Goal: Task Accomplishment & Management: Complete application form

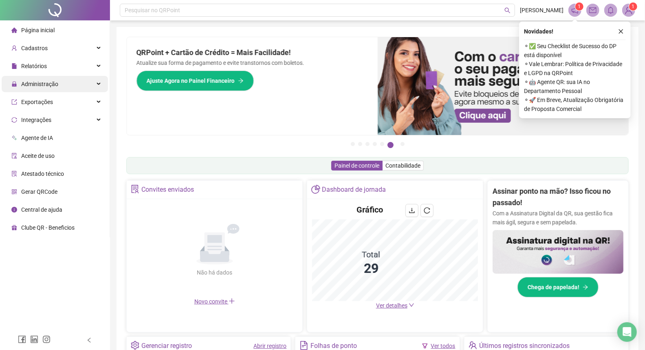
click at [48, 83] on span "Administração" at bounding box center [39, 84] width 37 height 7
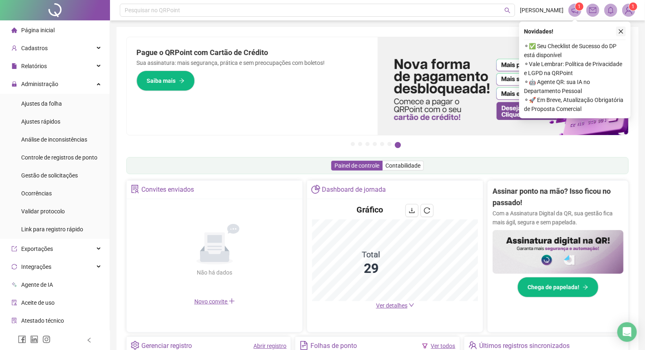
click at [625, 29] on button "button" at bounding box center [622, 32] width 10 height 10
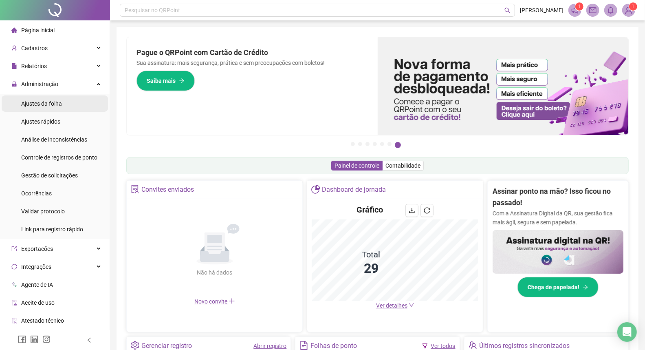
click at [62, 103] on li "Ajustes da folha" at bounding box center [55, 103] width 106 height 16
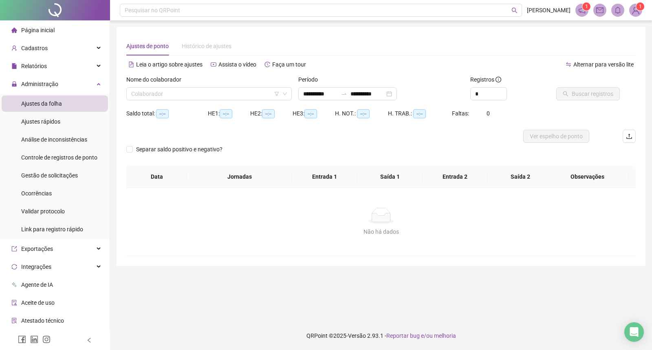
type input "**********"
click at [57, 178] on span "Gestão de solicitações" at bounding box center [49, 175] width 57 height 7
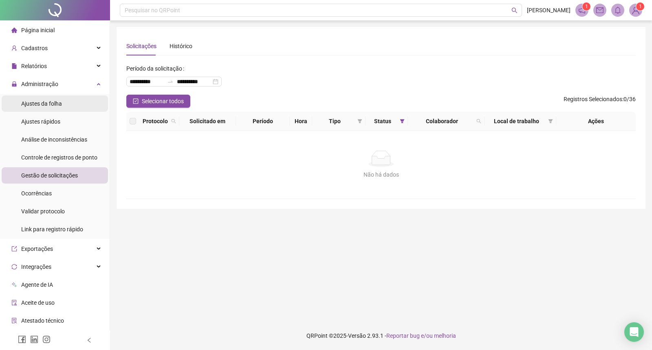
click at [52, 104] on span "Ajustes da folha" at bounding box center [41, 103] width 41 height 7
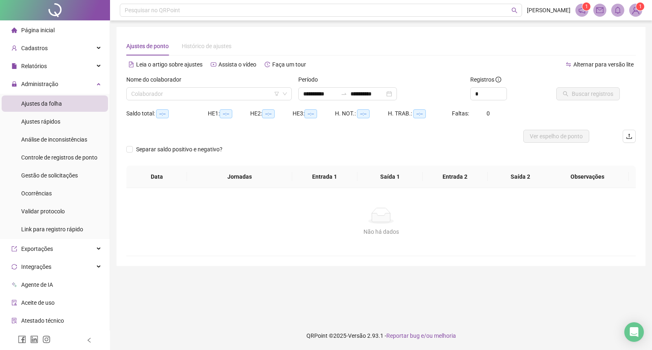
type input "**********"
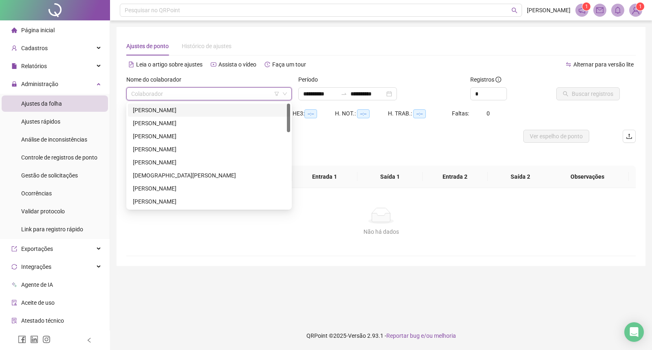
click at [168, 94] on input "search" at bounding box center [205, 94] width 148 height 12
click at [166, 108] on div "[PERSON_NAME]" at bounding box center [209, 110] width 152 height 9
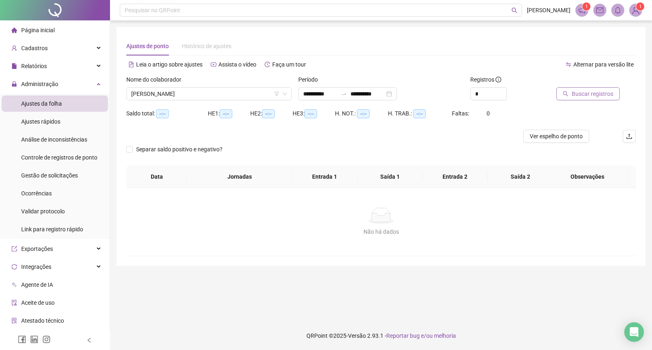
click at [579, 96] on span "Buscar registros" at bounding box center [593, 93] width 42 height 9
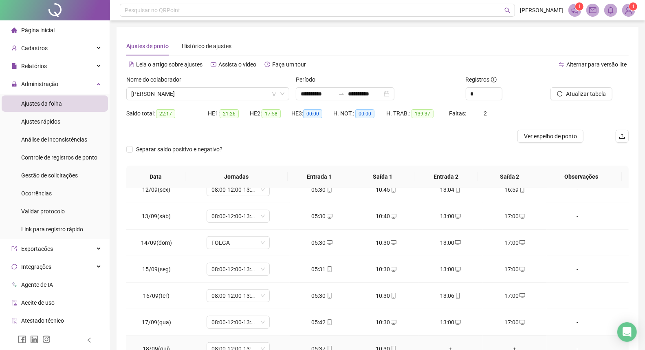
scroll to position [45, 0]
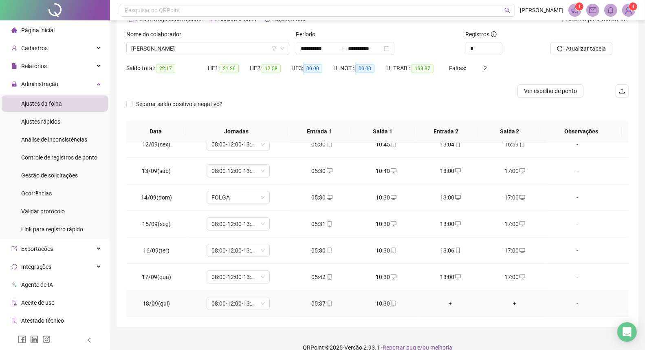
click at [443, 300] on div "+" at bounding box center [450, 303] width 51 height 9
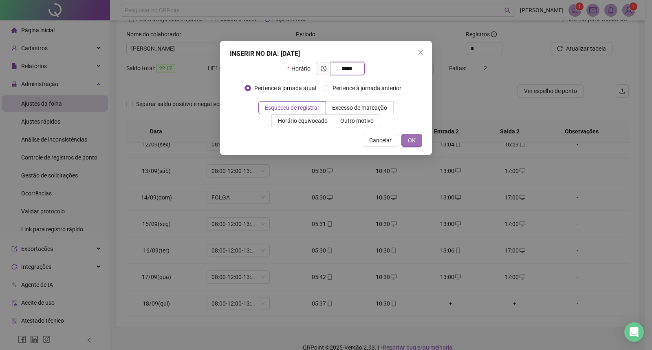
type input "*****"
click at [406, 140] on button "OK" at bounding box center [412, 140] width 21 height 13
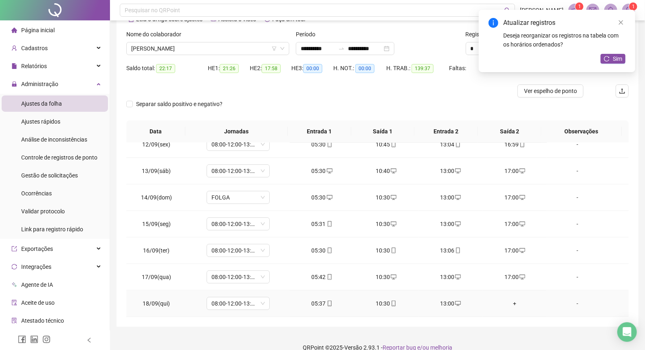
click at [510, 303] on div "+" at bounding box center [515, 303] width 51 height 9
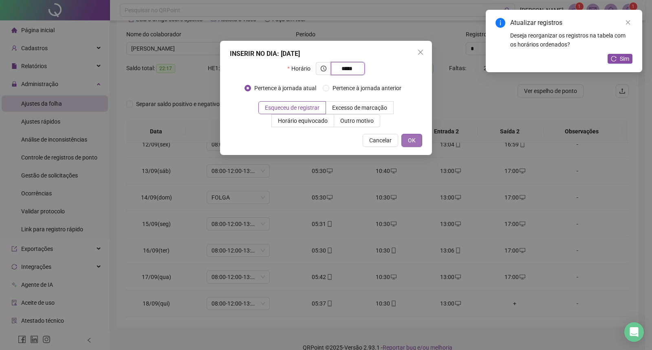
type input "*****"
click at [416, 140] on button "OK" at bounding box center [412, 140] width 21 height 13
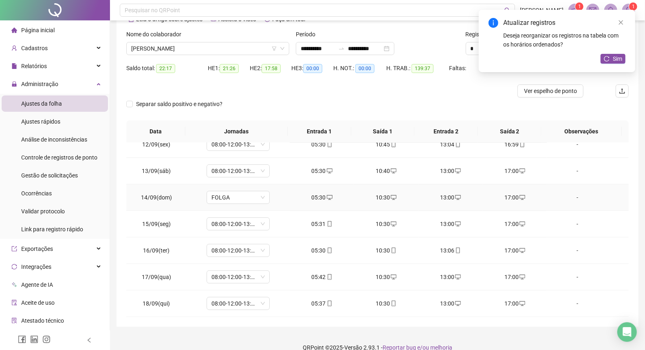
scroll to position [56, 0]
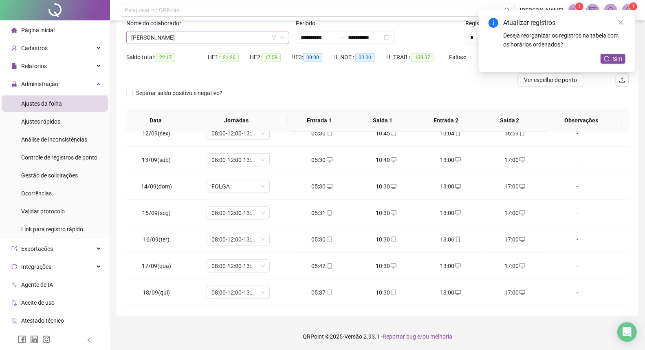
click at [216, 38] on span "[PERSON_NAME]" at bounding box center [207, 37] width 153 height 12
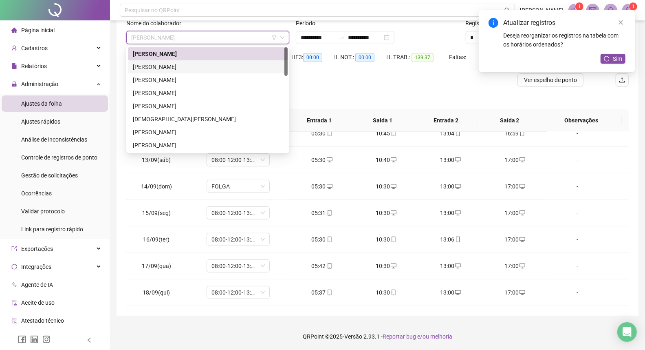
click at [207, 71] on div "[PERSON_NAME]" at bounding box center [208, 66] width 160 height 13
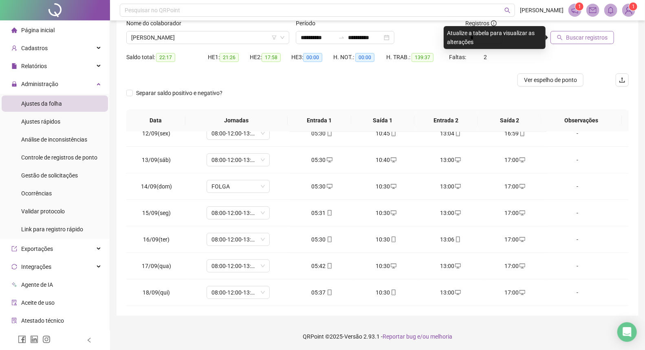
click at [570, 36] on span "Buscar registros" at bounding box center [587, 37] width 42 height 9
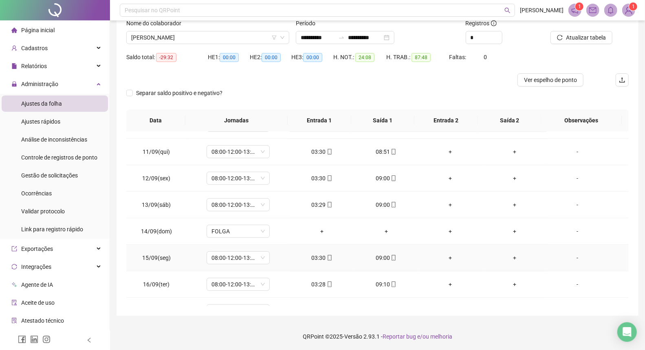
scroll to position [213, 0]
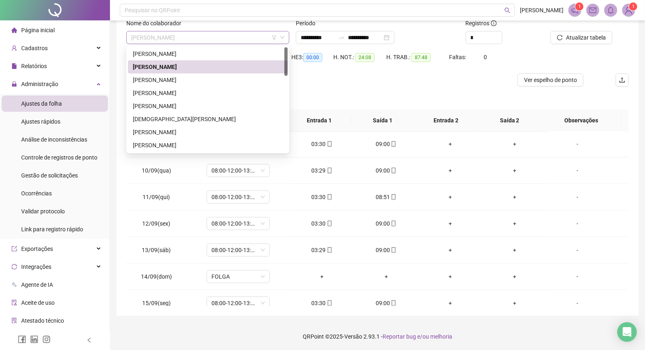
click at [200, 37] on span "[PERSON_NAME]" at bounding box center [207, 37] width 153 height 12
click at [183, 79] on div "[PERSON_NAME]" at bounding box center [208, 79] width 150 height 9
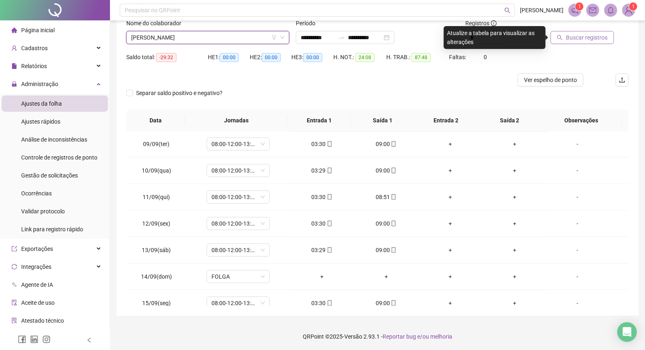
click at [575, 34] on span "Buscar registros" at bounding box center [587, 37] width 42 height 9
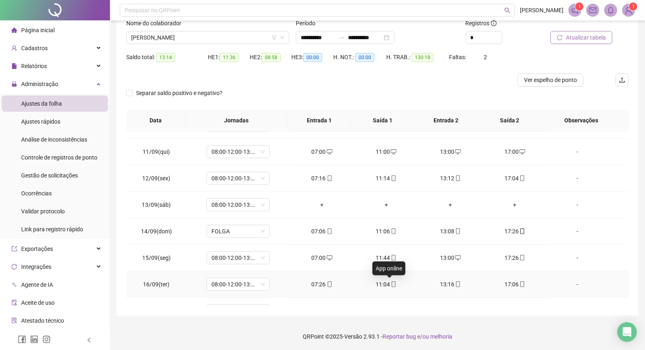
scroll to position [303, 0]
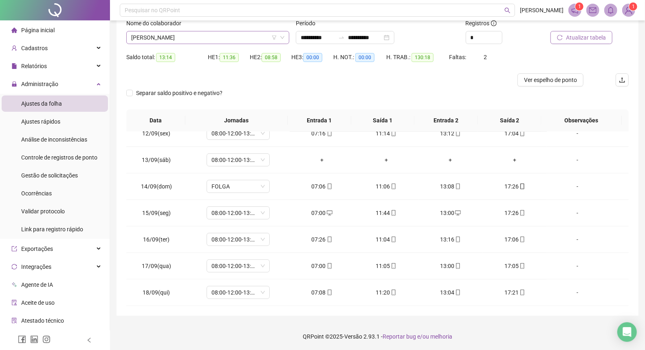
click at [216, 39] on span "[PERSON_NAME]" at bounding box center [207, 37] width 153 height 12
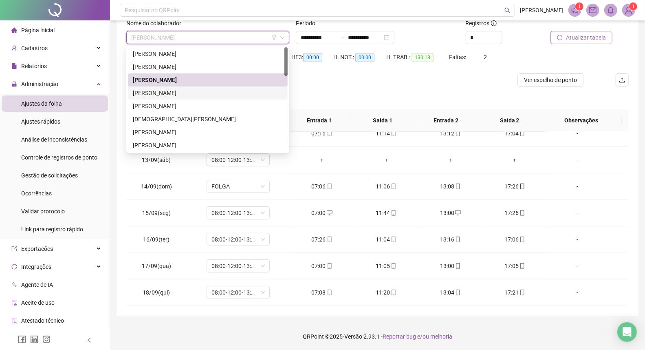
click at [165, 94] on div "[PERSON_NAME]" at bounding box center [208, 92] width 150 height 9
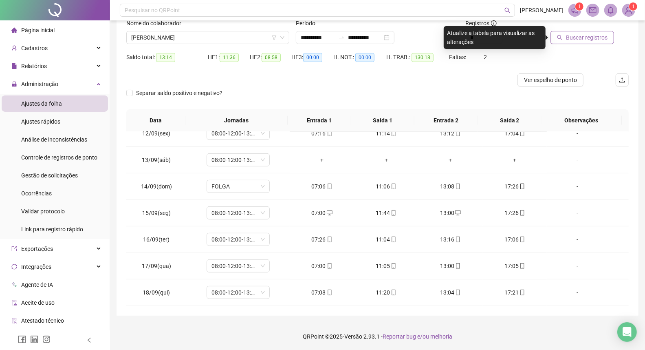
click at [592, 39] on span "Buscar registros" at bounding box center [587, 37] width 42 height 9
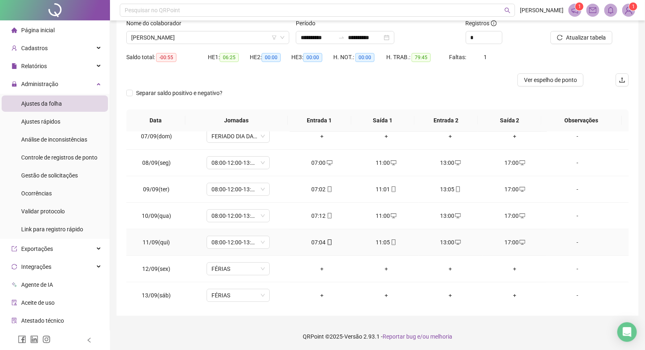
scroll to position [122, 0]
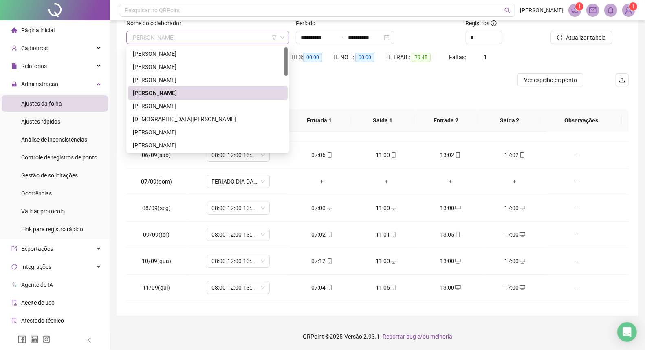
click at [203, 34] on span "[PERSON_NAME]" at bounding box center [207, 37] width 153 height 12
click at [181, 105] on div "[PERSON_NAME]" at bounding box center [208, 106] width 150 height 9
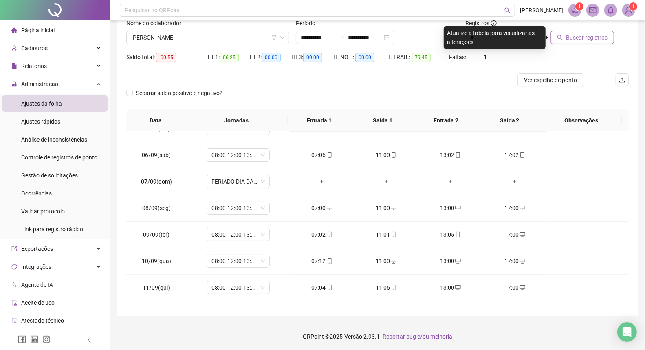
click at [589, 38] on span "Buscar registros" at bounding box center [587, 37] width 42 height 9
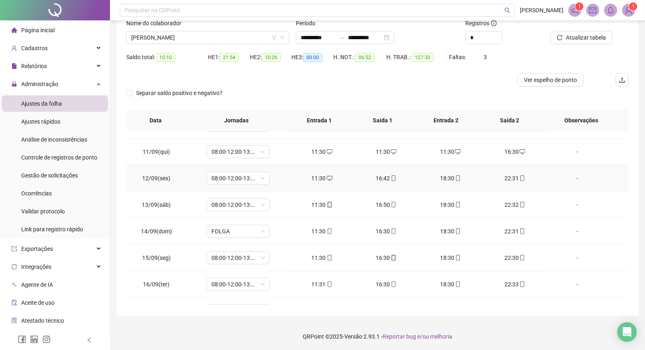
scroll to position [303, 0]
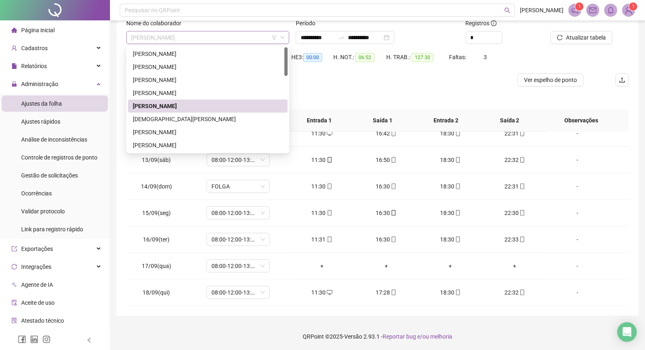
click at [233, 38] on span "[PERSON_NAME]" at bounding box center [207, 37] width 153 height 12
click at [182, 116] on div "[DEMOGRAPHIC_DATA][PERSON_NAME]" at bounding box center [208, 119] width 150 height 9
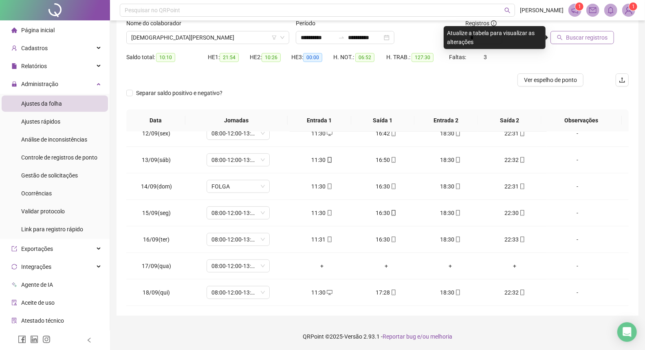
click at [597, 39] on span "Buscar registros" at bounding box center [587, 37] width 42 height 9
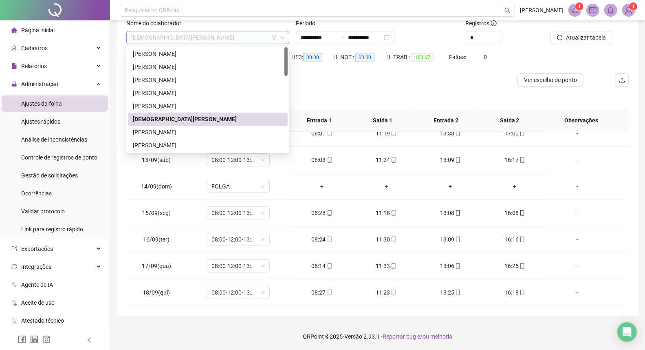
click at [253, 34] on span "[DEMOGRAPHIC_DATA][PERSON_NAME]" at bounding box center [207, 37] width 153 height 12
click at [166, 132] on div "[PERSON_NAME]" at bounding box center [208, 132] width 150 height 9
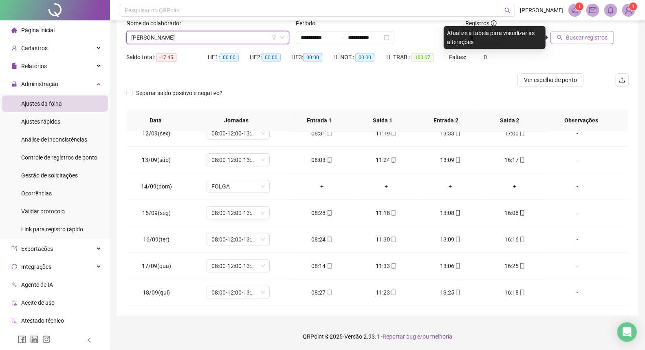
click at [575, 41] on span "Buscar registros" at bounding box center [587, 37] width 42 height 9
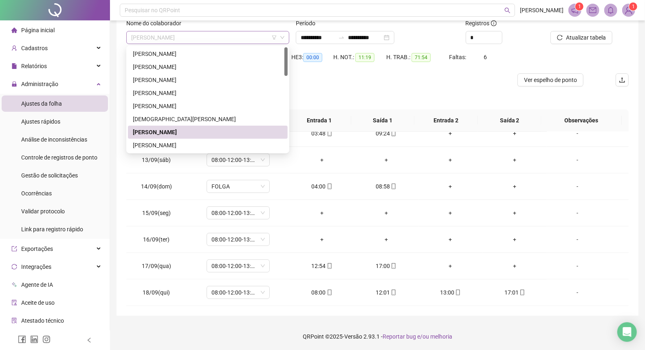
click at [210, 33] on span "[PERSON_NAME]" at bounding box center [207, 37] width 153 height 12
click at [170, 146] on div "[PERSON_NAME]" at bounding box center [208, 145] width 150 height 9
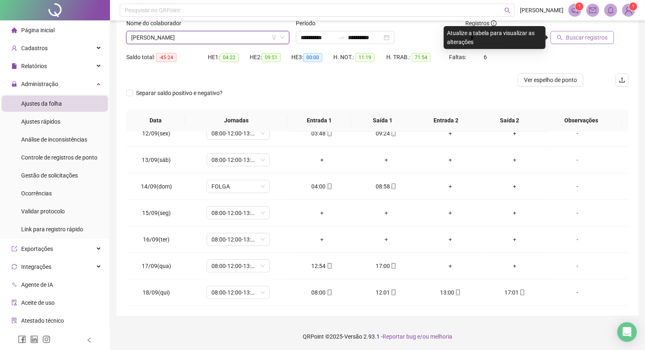
click at [588, 39] on span "Buscar registros" at bounding box center [587, 37] width 42 height 9
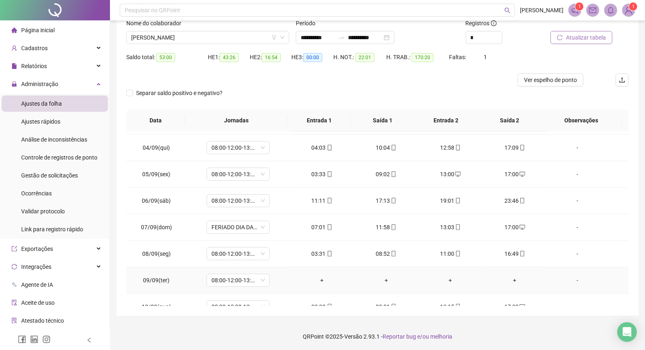
scroll to position [31, 0]
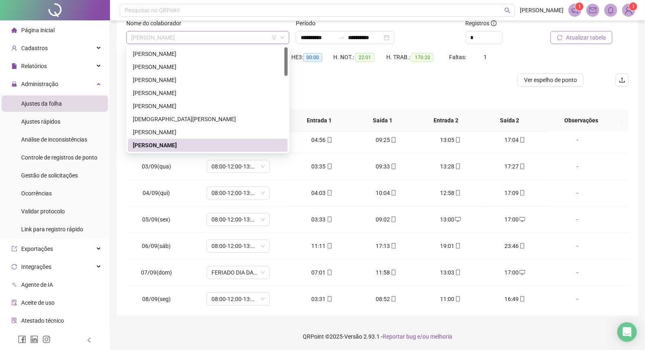
click at [201, 39] on span "[PERSON_NAME]" at bounding box center [207, 37] width 153 height 12
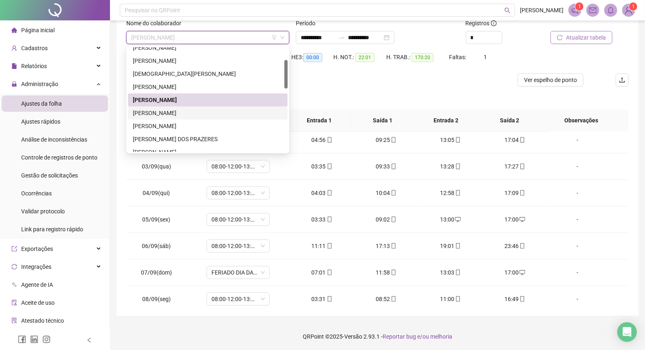
click at [190, 115] on div "[PERSON_NAME]" at bounding box center [208, 112] width 150 height 9
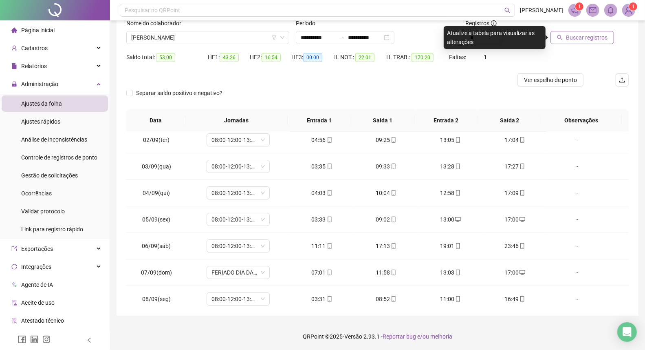
click at [574, 38] on span "Buscar registros" at bounding box center [587, 37] width 42 height 9
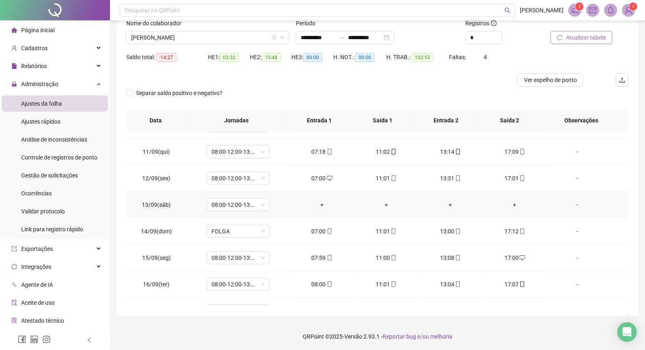
scroll to position [303, 0]
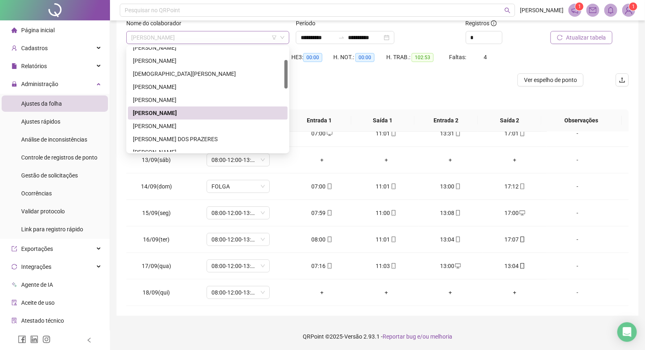
click at [209, 35] on span "[PERSON_NAME]" at bounding box center [207, 37] width 153 height 12
click at [175, 126] on div "[PERSON_NAME]" at bounding box center [208, 126] width 150 height 9
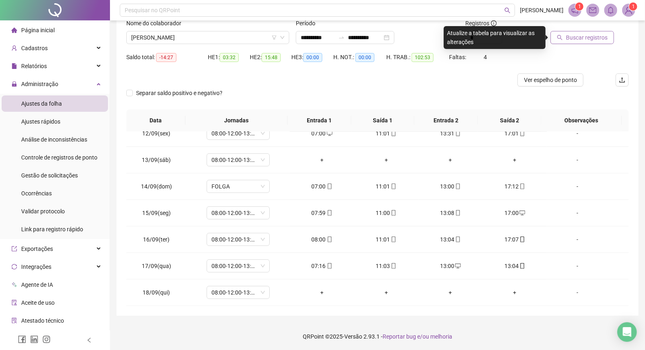
click at [570, 38] on span "Buscar registros" at bounding box center [587, 37] width 42 height 9
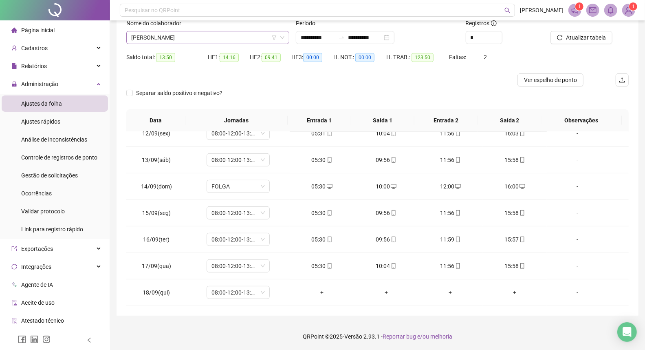
click at [190, 35] on span "[PERSON_NAME]" at bounding box center [207, 37] width 153 height 12
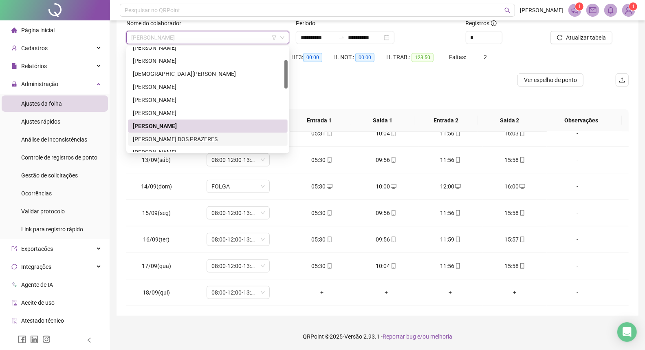
click at [152, 141] on div "[PERSON_NAME] DOS PRAZERES" at bounding box center [208, 139] width 150 height 9
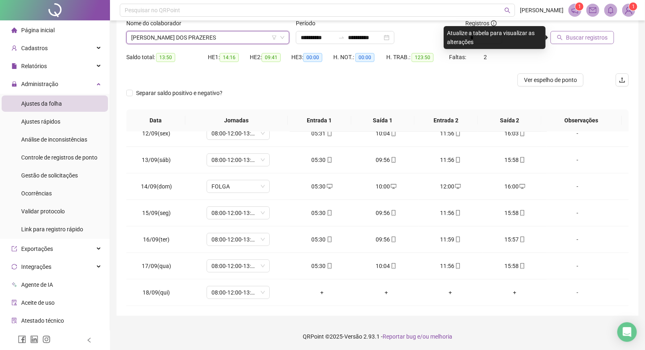
click at [577, 36] on span "Buscar registros" at bounding box center [587, 37] width 42 height 9
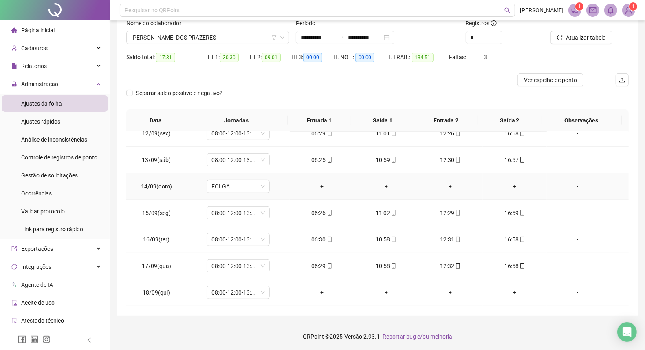
click at [321, 185] on div "+" at bounding box center [321, 186] width 51 height 9
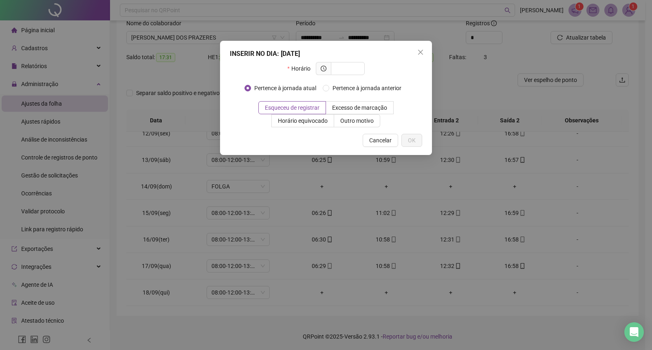
click at [378, 208] on div "INSERIR NO DIA : [DATE] Horário Pertence à jornada atual Pertence à jornada ant…" at bounding box center [326, 175] width 652 height 350
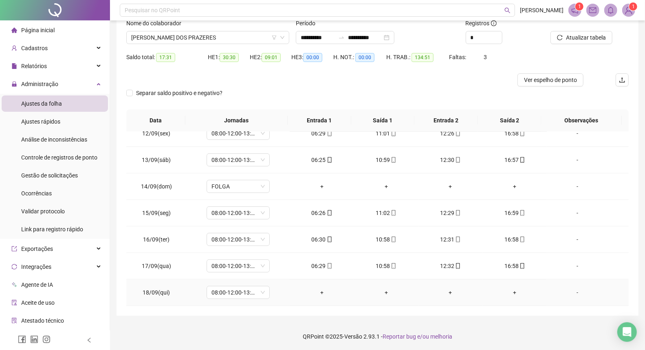
click at [320, 290] on div "+" at bounding box center [321, 292] width 51 height 9
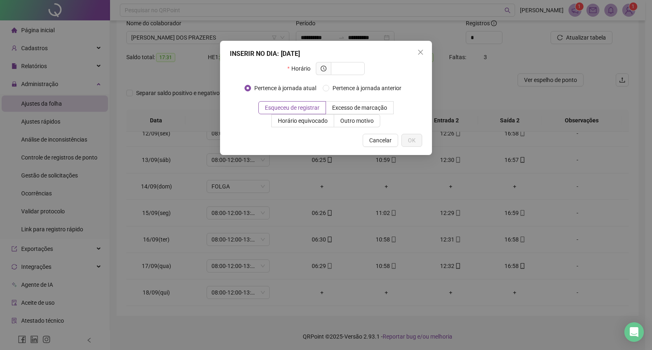
click at [368, 206] on div "INSERIR NO DIA : [DATE] Horário Pertence à jornada atual Pertence à jornada ant…" at bounding box center [326, 175] width 652 height 350
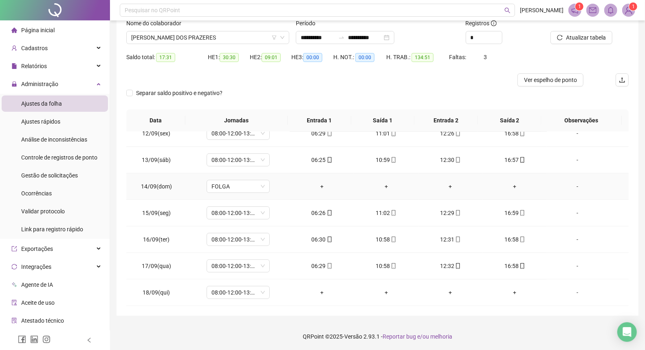
click at [315, 184] on div "+" at bounding box center [321, 186] width 51 height 9
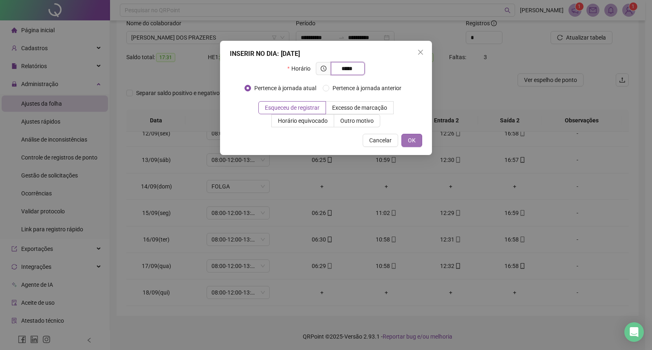
type input "*****"
click at [412, 140] on span "OK" at bounding box center [412, 140] width 8 height 9
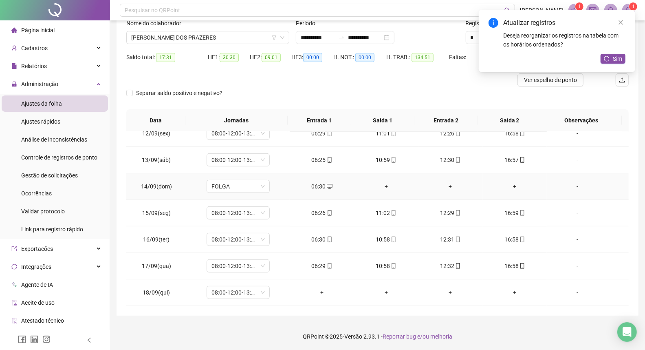
click at [384, 182] on div "+" at bounding box center [386, 186] width 51 height 9
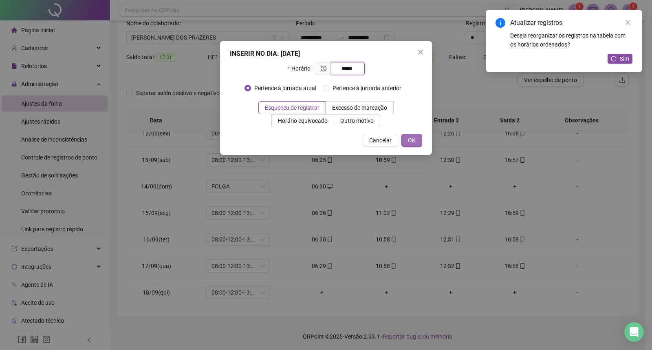
type input "*****"
click at [415, 143] on span "OK" at bounding box center [412, 140] width 8 height 9
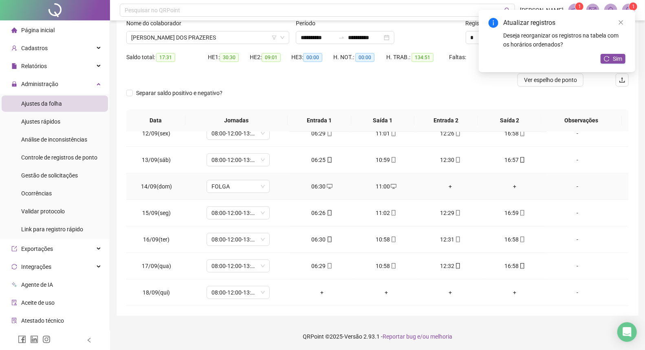
click at [445, 186] on div "+" at bounding box center [450, 186] width 51 height 9
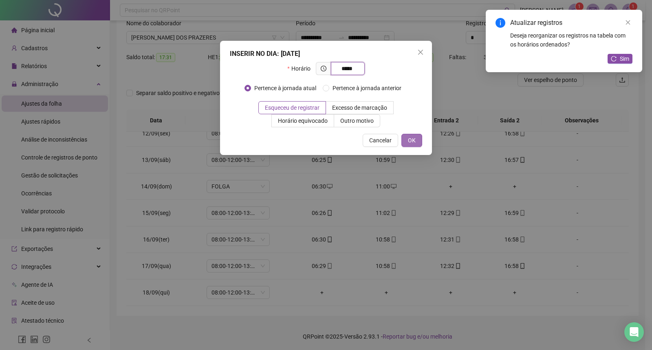
type input "*****"
click at [420, 141] on button "OK" at bounding box center [412, 140] width 21 height 13
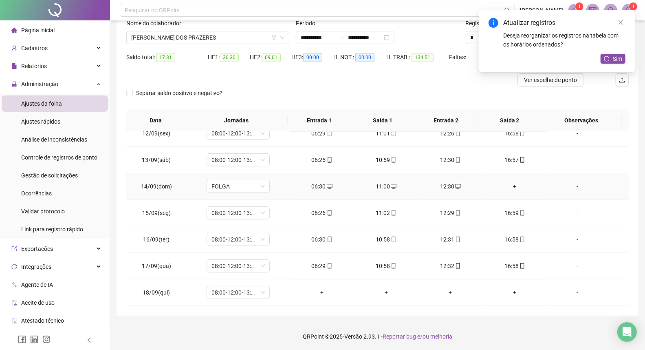
click at [511, 186] on div "+" at bounding box center [515, 186] width 51 height 9
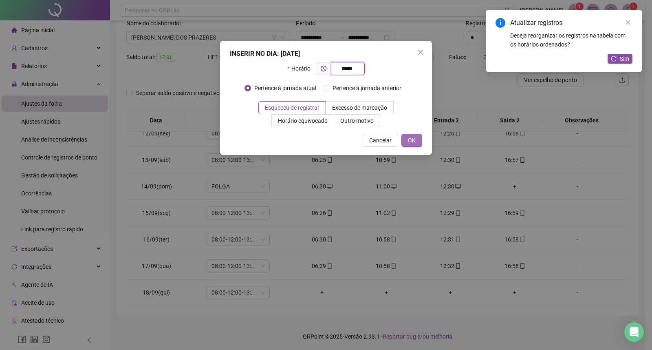
type input "*****"
click at [422, 141] on button "OK" at bounding box center [412, 140] width 21 height 13
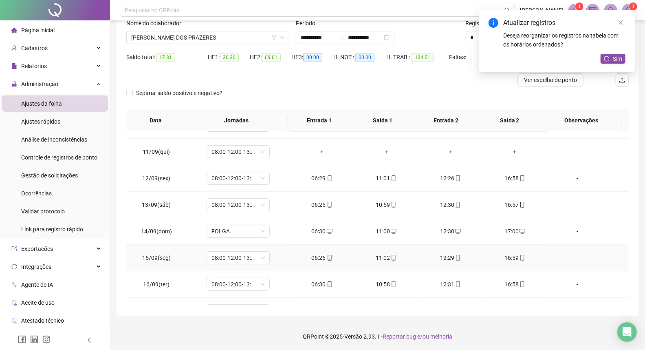
scroll to position [168, 0]
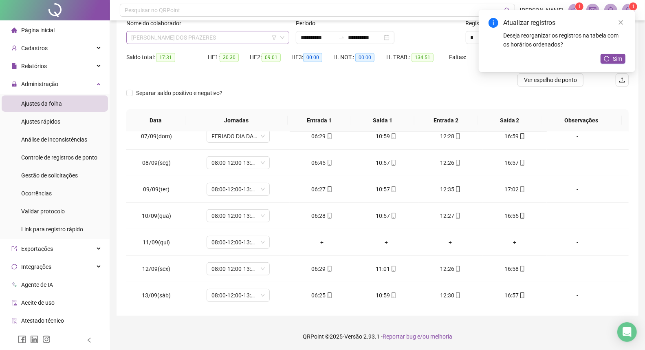
click at [228, 38] on span "[PERSON_NAME] DOS PRAZERES" at bounding box center [207, 37] width 153 height 12
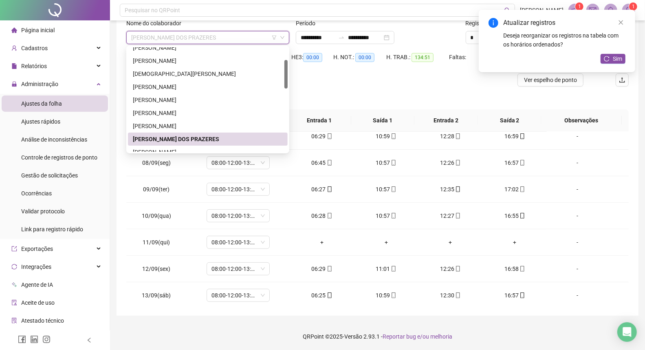
scroll to position [91, 0]
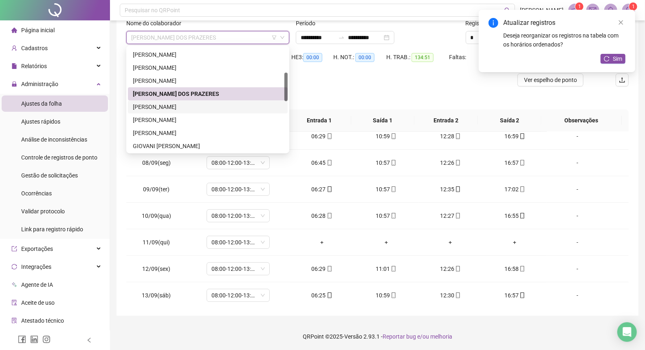
click at [173, 109] on div "[PERSON_NAME]" at bounding box center [208, 106] width 150 height 9
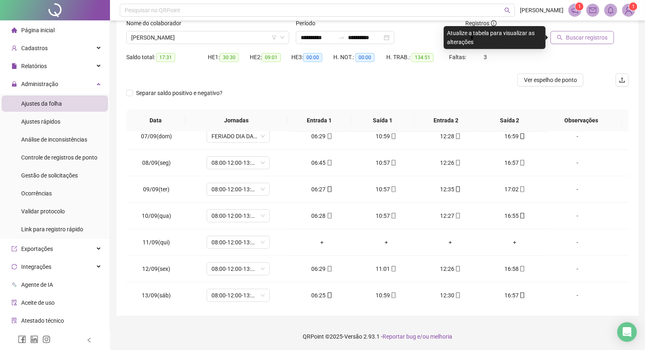
click at [576, 36] on span "Buscar registros" at bounding box center [587, 37] width 42 height 9
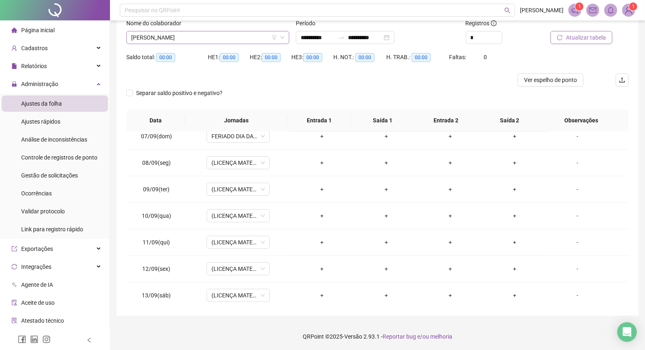
click at [254, 38] on span "[PERSON_NAME]" at bounding box center [207, 37] width 153 height 12
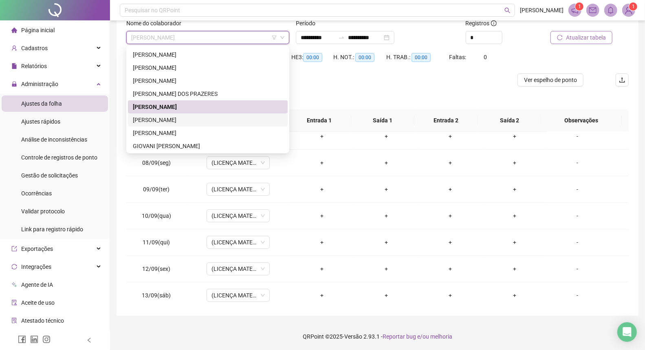
click at [173, 120] on div "[PERSON_NAME]" at bounding box center [208, 119] width 150 height 9
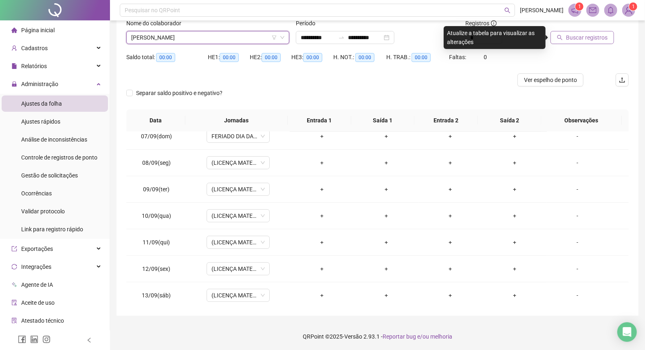
click at [572, 33] on span "Buscar registros" at bounding box center [587, 37] width 42 height 9
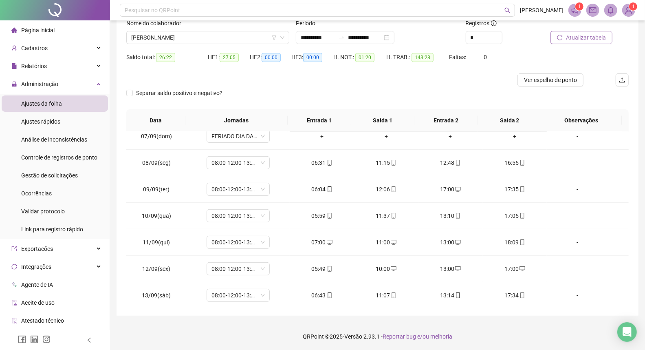
click at [570, 38] on span "Atualizar tabela" at bounding box center [586, 37] width 40 height 9
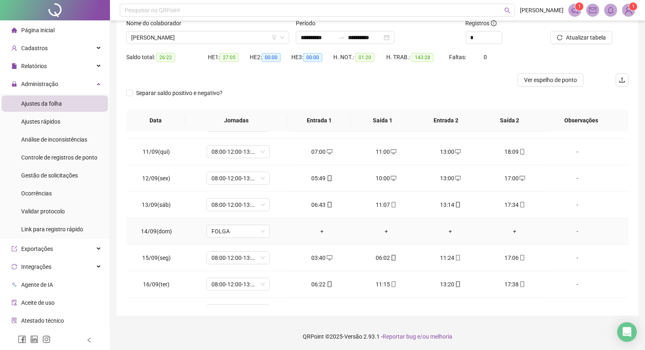
scroll to position [303, 0]
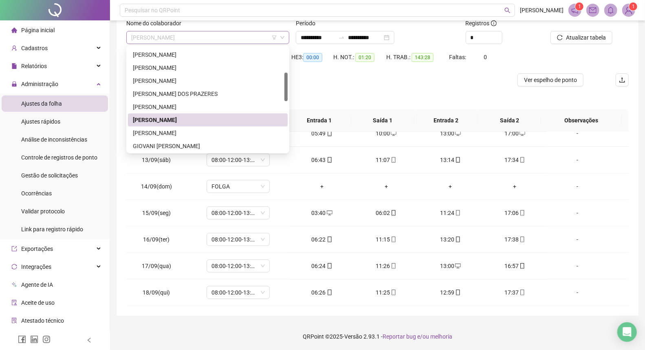
click at [212, 37] on span "[PERSON_NAME]" at bounding box center [207, 37] width 153 height 12
click at [172, 135] on div "[PERSON_NAME]" at bounding box center [208, 132] width 150 height 9
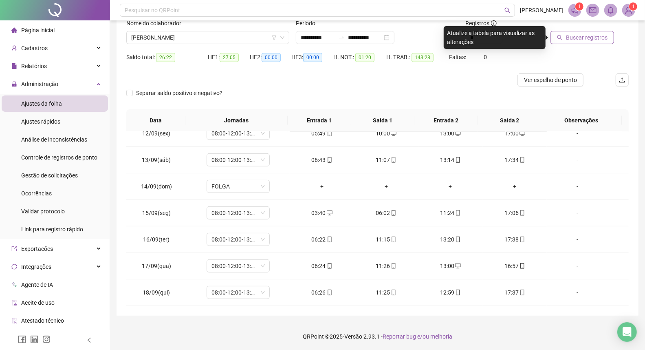
click at [569, 38] on span "Buscar registros" at bounding box center [587, 37] width 42 height 9
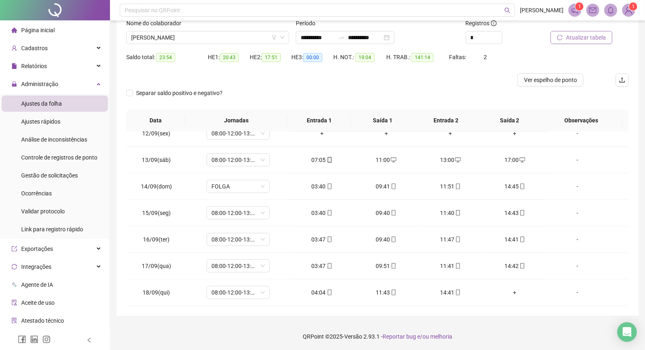
click at [577, 36] on span "Atualizar tabela" at bounding box center [586, 37] width 40 height 9
click at [391, 292] on icon "mobile" at bounding box center [394, 293] width 6 height 6
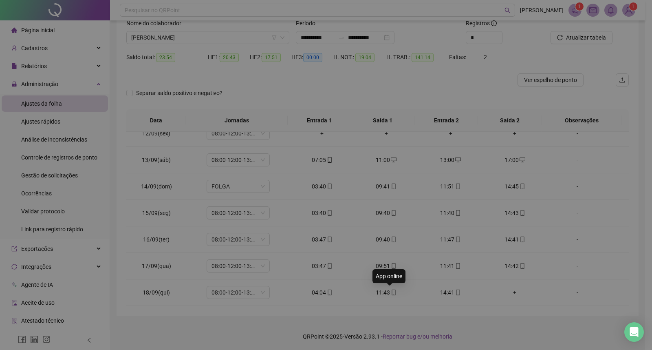
type input "**********"
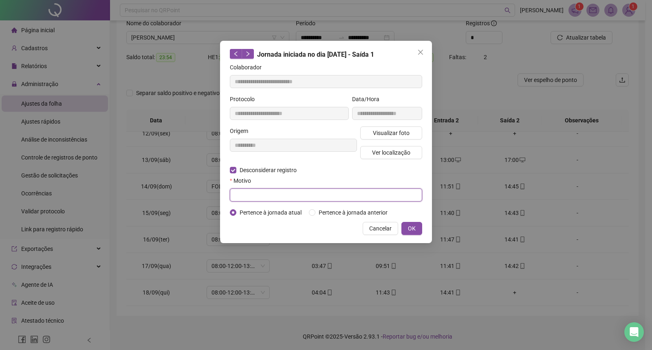
click at [246, 193] on input "text" at bounding box center [326, 194] width 192 height 13
type input "********"
click at [414, 231] on span "OK" at bounding box center [412, 228] width 8 height 9
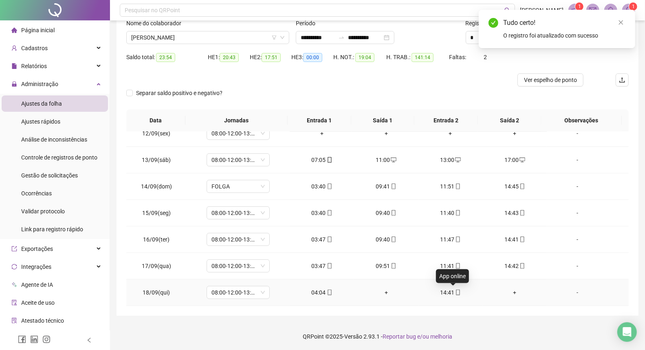
click at [455, 292] on icon "mobile" at bounding box center [458, 293] width 6 height 6
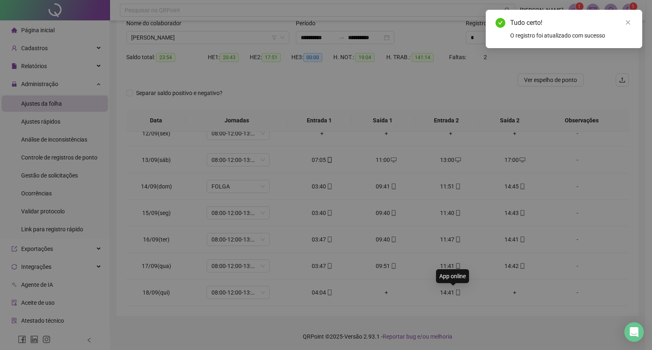
type input "**********"
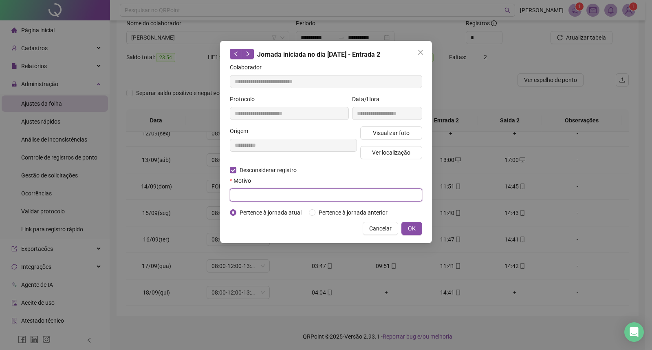
drag, startPoint x: 251, startPoint y: 194, endPoint x: 260, endPoint y: 196, distance: 9.2
click at [252, 194] on input "text" at bounding box center [326, 194] width 192 height 13
type input "********"
click at [409, 228] on span "OK" at bounding box center [412, 228] width 8 height 9
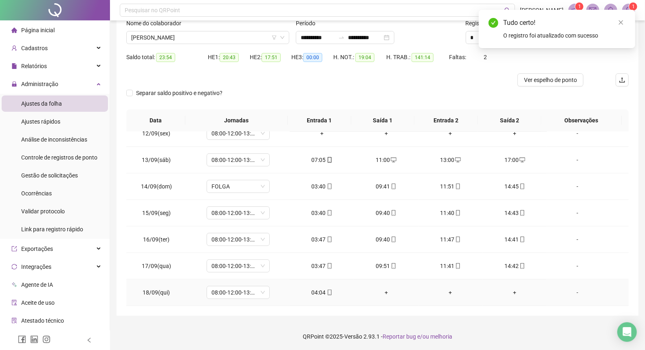
click at [382, 292] on div "+" at bounding box center [386, 292] width 51 height 9
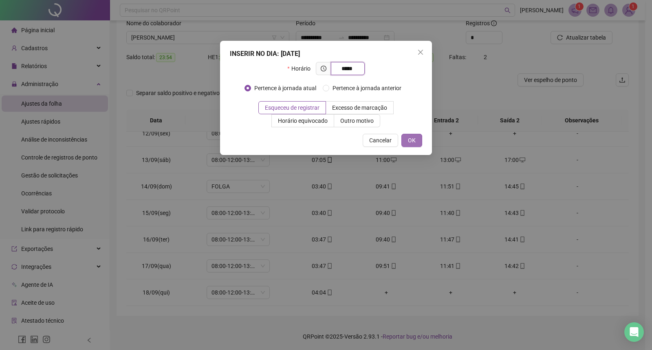
type input "*****"
click at [412, 141] on span "OK" at bounding box center [412, 140] width 8 height 9
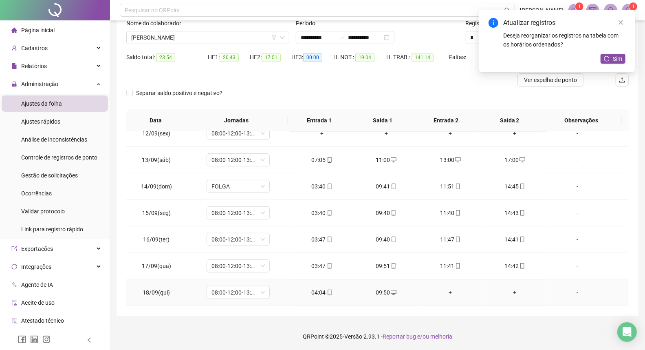
click at [447, 292] on div "+" at bounding box center [450, 292] width 51 height 9
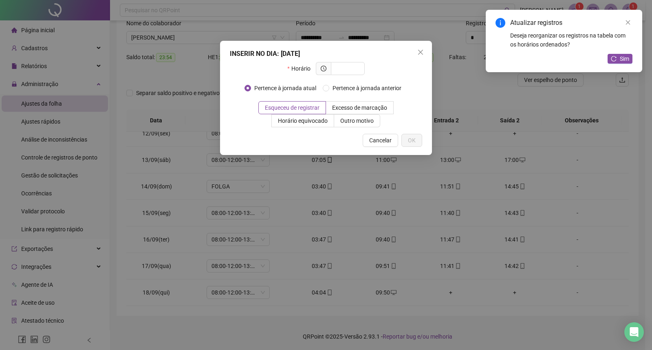
click at [446, 291] on div "INSERIR NO DIA : [DATE] Horário Pertence à jornada atual Pertence à jornada ant…" at bounding box center [326, 175] width 652 height 350
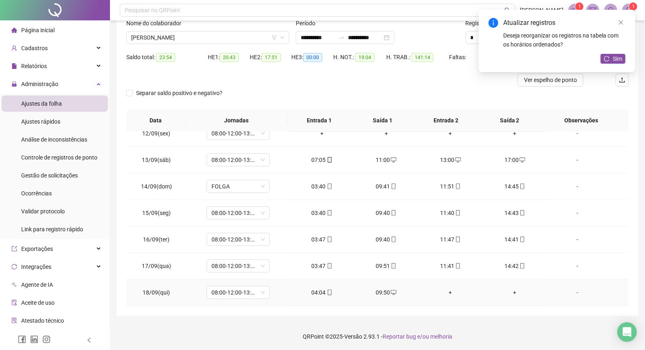
click at [446, 288] on div "+" at bounding box center [450, 292] width 51 height 9
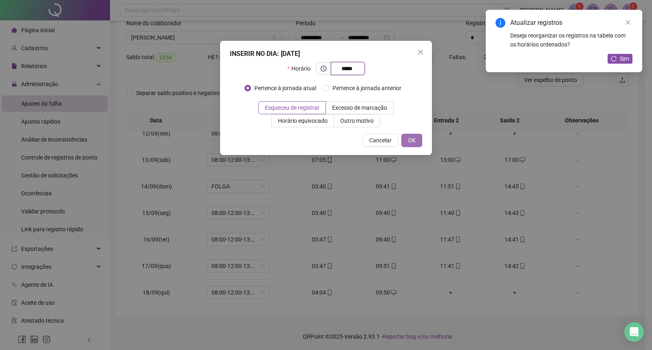
type input "*****"
click at [414, 140] on span "OK" at bounding box center [412, 140] width 8 height 9
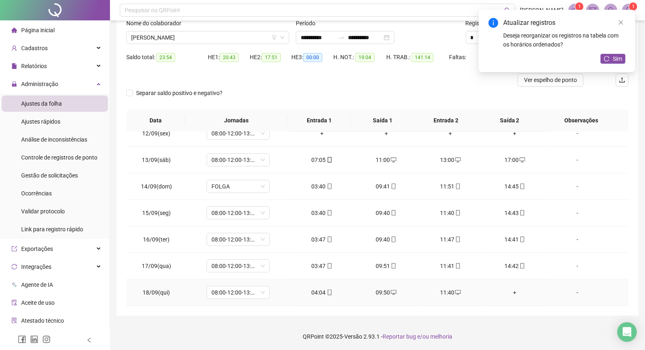
click at [511, 288] on div "+" at bounding box center [515, 292] width 51 height 9
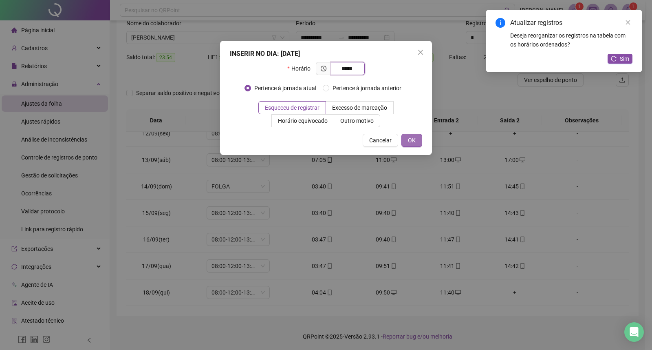
type input "*****"
click at [409, 141] on span "OK" at bounding box center [412, 140] width 8 height 9
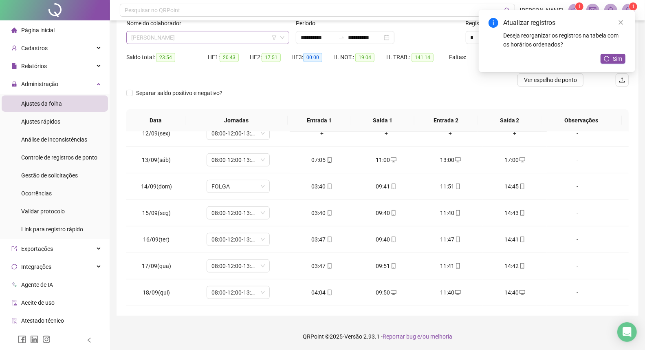
click at [193, 34] on span "[PERSON_NAME]" at bounding box center [207, 37] width 153 height 12
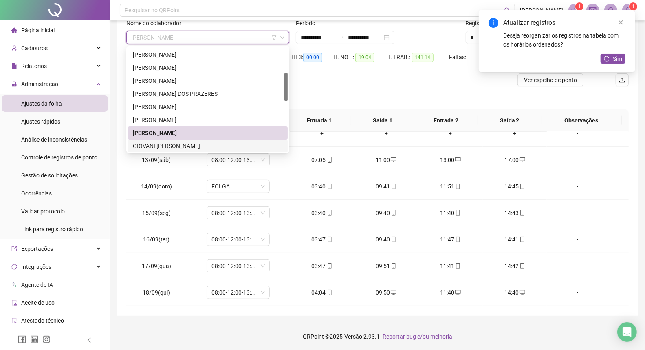
click at [172, 147] on div "GIOVANI [PERSON_NAME]" at bounding box center [208, 145] width 150 height 9
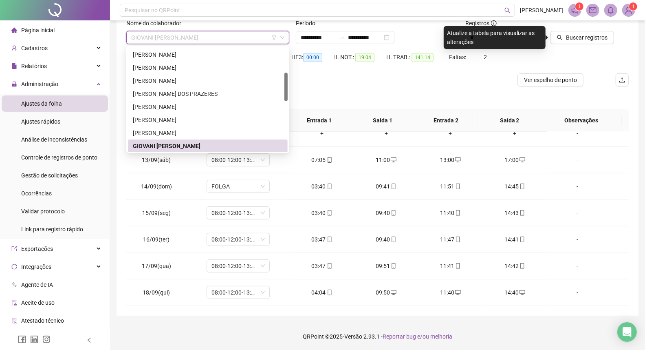
scroll to position [91, 0]
click at [190, 38] on span "GIOVANI [PERSON_NAME]" at bounding box center [207, 37] width 153 height 12
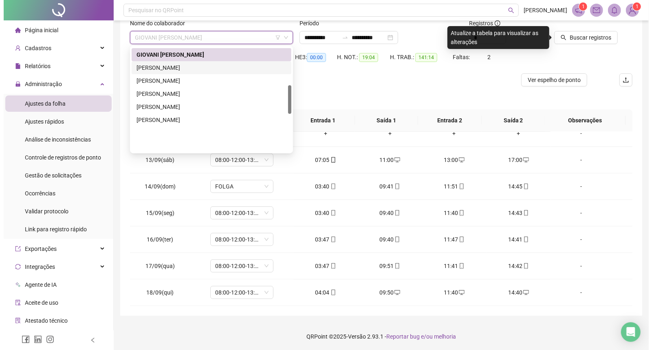
scroll to position [137, 0]
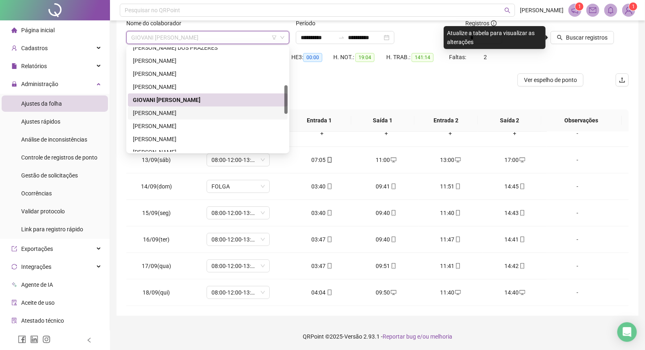
click at [165, 110] on div "[PERSON_NAME]" at bounding box center [208, 112] width 150 height 9
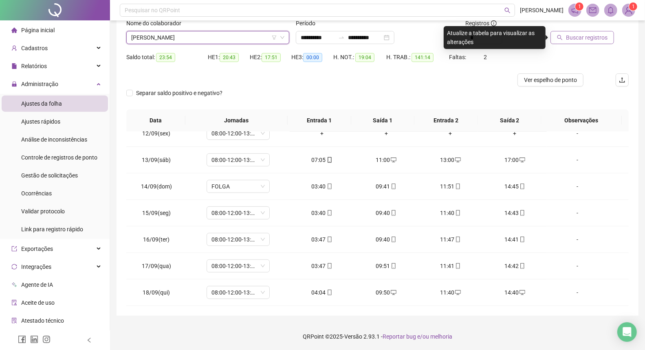
click at [589, 39] on span "Buscar registros" at bounding box center [587, 37] width 42 height 9
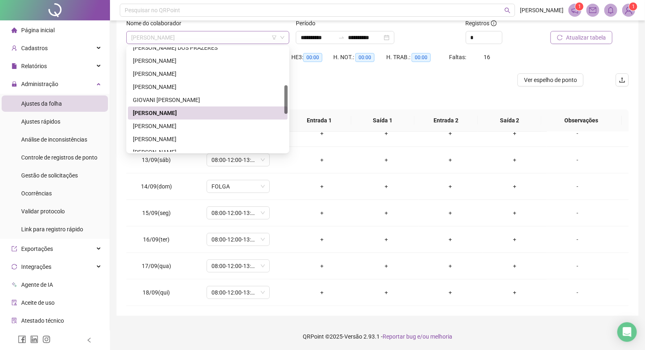
click at [237, 33] on span "[PERSON_NAME]" at bounding box center [207, 37] width 153 height 12
click at [180, 137] on div "[PERSON_NAME]" at bounding box center [208, 139] width 150 height 9
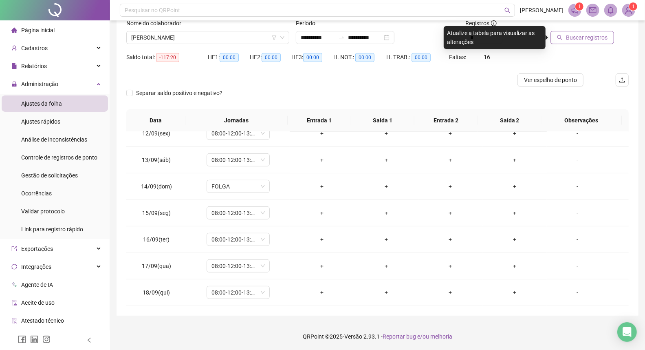
click at [588, 39] on span "Buscar registros" at bounding box center [587, 37] width 42 height 9
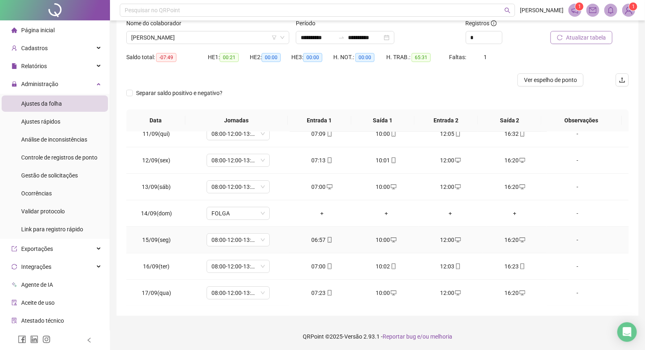
scroll to position [117, 0]
click at [320, 292] on div "+" at bounding box center [321, 292] width 51 height 9
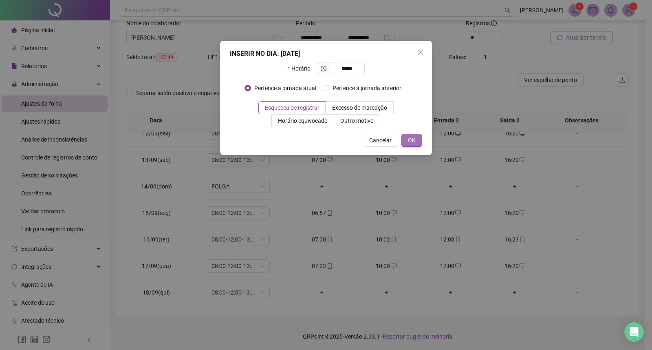
type input "*****"
click at [417, 139] on button "OK" at bounding box center [412, 140] width 21 height 13
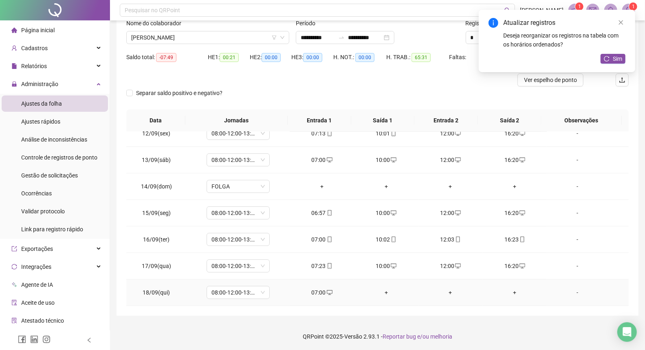
click at [382, 294] on div "+" at bounding box center [386, 292] width 51 height 9
click at [382, 294] on body "**********" at bounding box center [322, 119] width 645 height 350
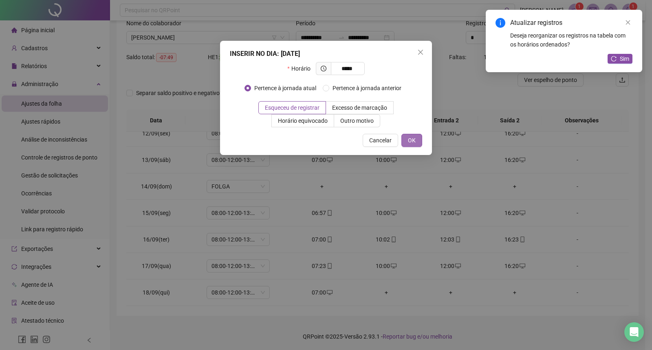
type input "*****"
click at [411, 140] on span "OK" at bounding box center [412, 140] width 8 height 9
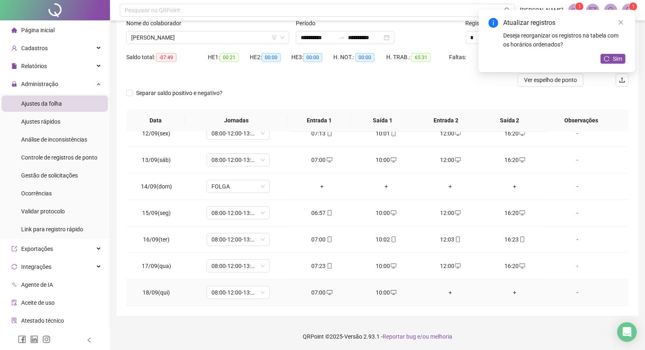
click at [446, 289] on div "+" at bounding box center [450, 292] width 51 height 9
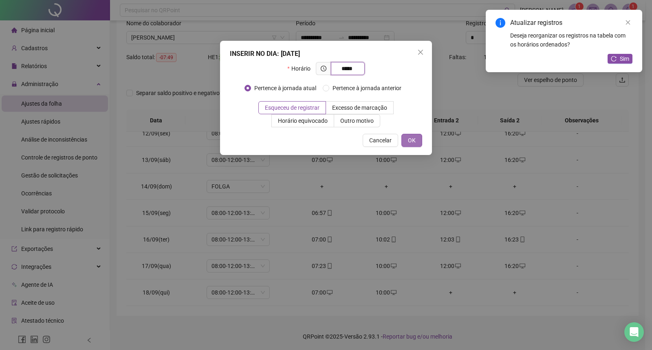
type input "*****"
click at [413, 139] on span "OK" at bounding box center [412, 140] width 8 height 9
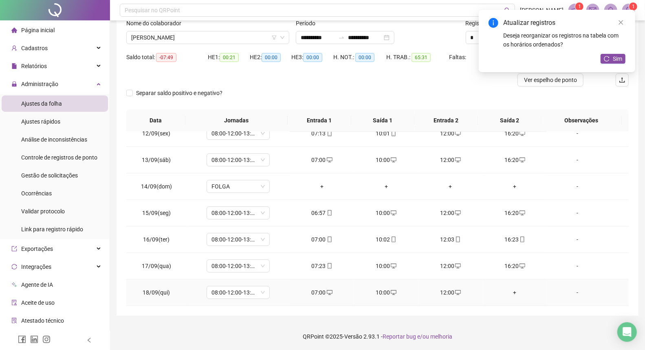
click at [510, 293] on div "+" at bounding box center [515, 292] width 51 height 9
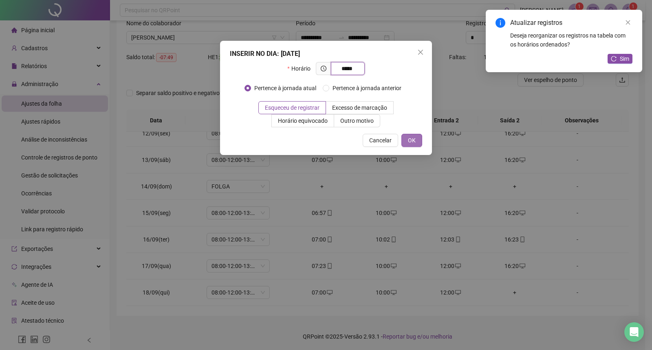
type input "*****"
click at [411, 143] on span "OK" at bounding box center [412, 140] width 8 height 9
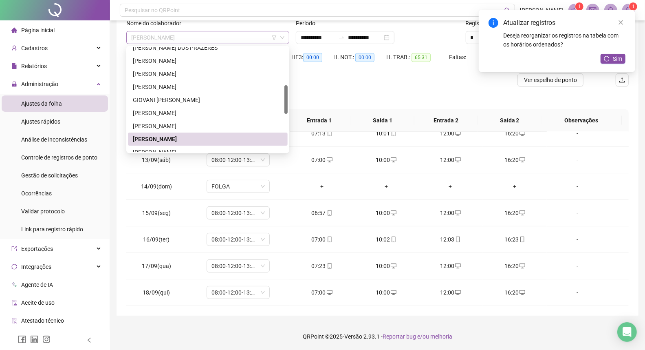
click at [185, 33] on span "[PERSON_NAME]" at bounding box center [207, 37] width 153 height 12
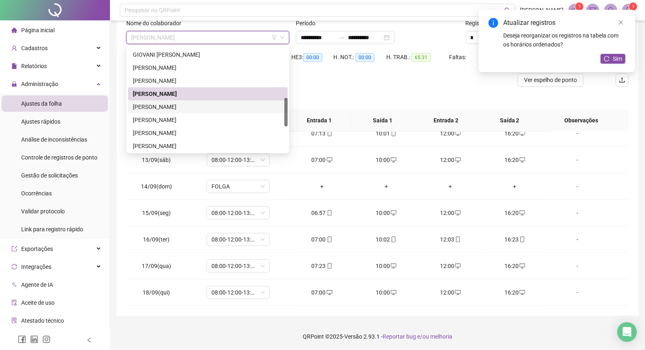
click at [168, 110] on div "[PERSON_NAME]" at bounding box center [208, 106] width 150 height 9
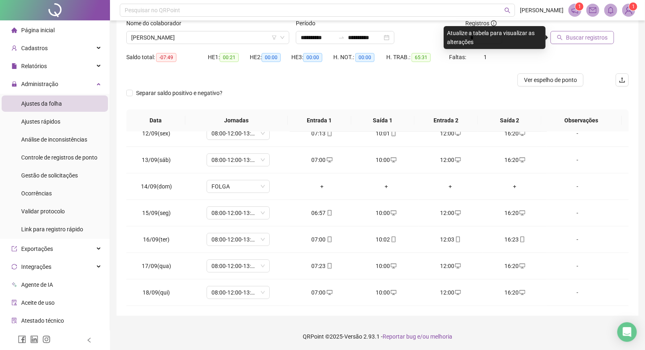
click at [573, 39] on span "Buscar registros" at bounding box center [587, 37] width 42 height 9
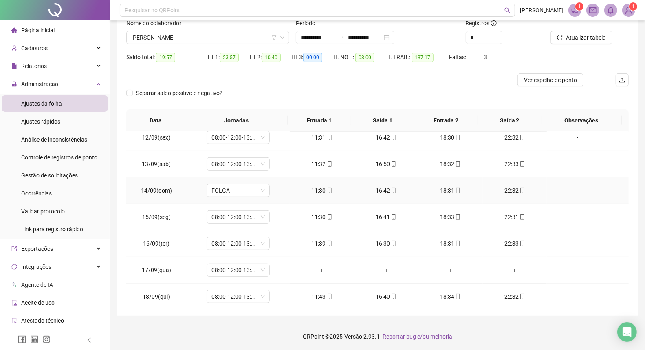
scroll to position [303, 0]
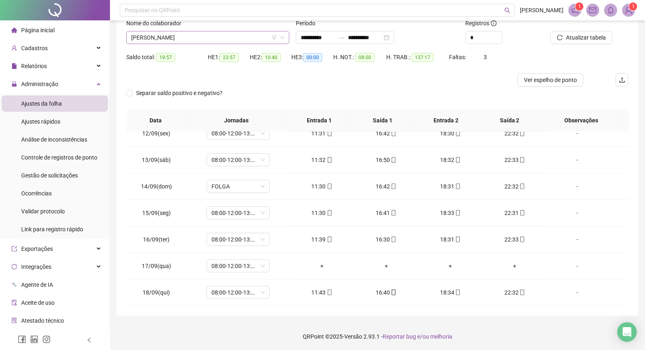
click at [241, 39] on span "[PERSON_NAME]" at bounding box center [207, 37] width 153 height 12
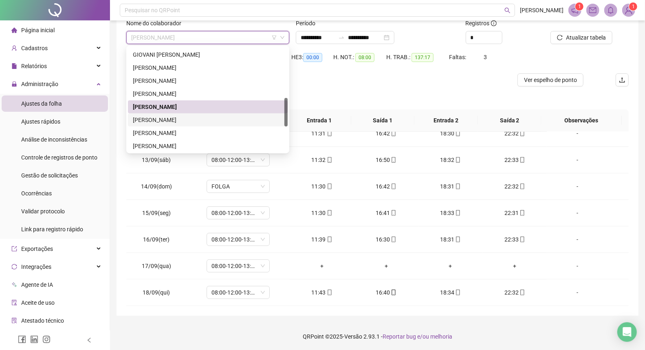
click at [170, 116] on div "[PERSON_NAME]" at bounding box center [208, 119] width 150 height 9
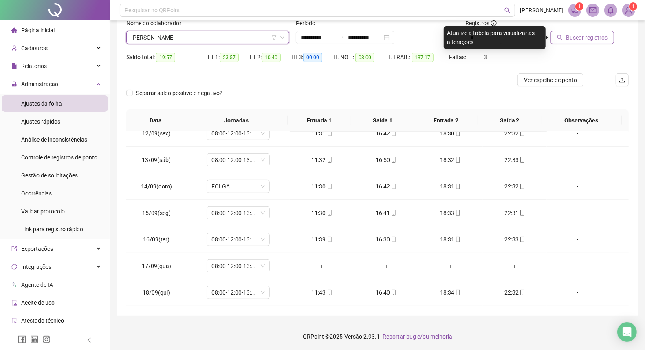
click at [576, 40] on span "Buscar registros" at bounding box center [587, 37] width 42 height 9
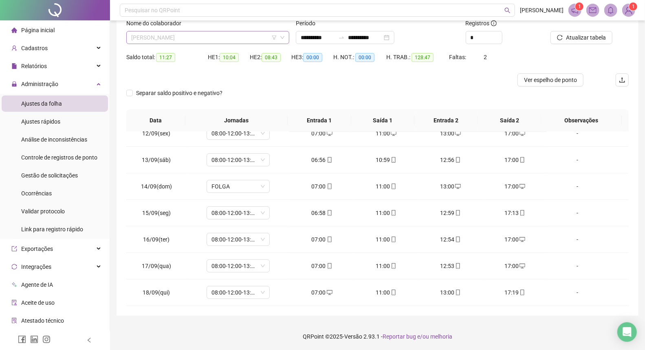
click at [218, 38] on span "[PERSON_NAME]" at bounding box center [207, 37] width 153 height 12
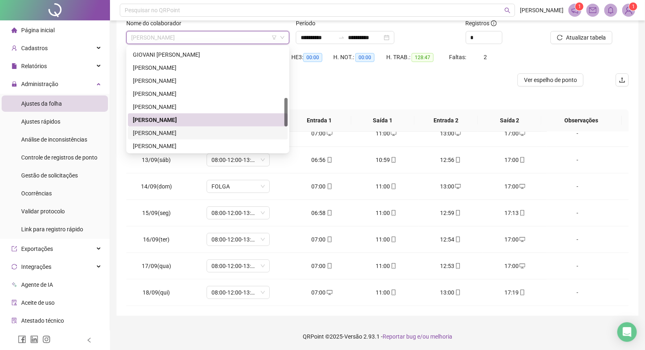
click at [191, 131] on div "[PERSON_NAME]" at bounding box center [208, 132] width 150 height 9
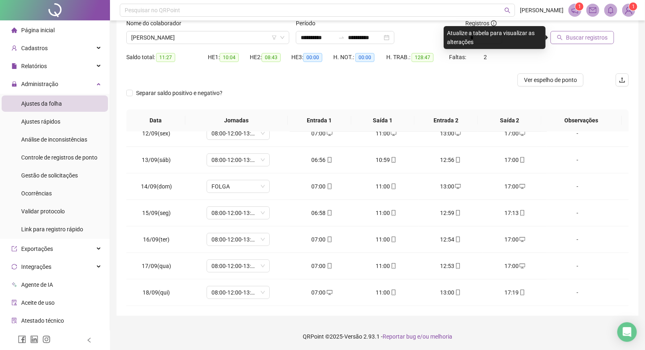
click at [581, 38] on span "Buscar registros" at bounding box center [587, 37] width 42 height 9
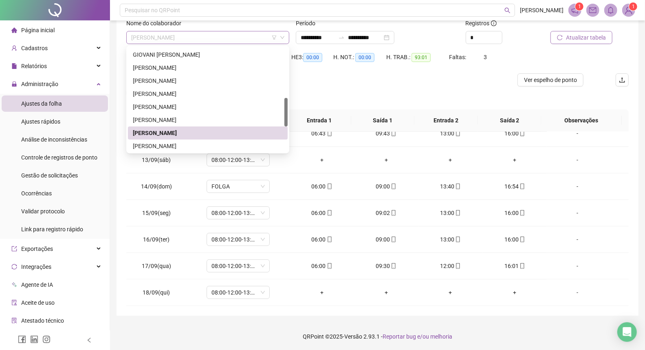
click at [257, 38] on span "[PERSON_NAME]" at bounding box center [207, 37] width 153 height 12
click at [177, 145] on div "[PERSON_NAME]" at bounding box center [208, 145] width 150 height 9
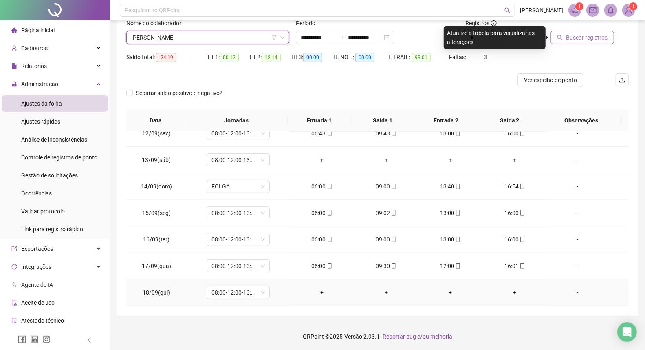
click at [319, 290] on div "+" at bounding box center [321, 292] width 51 height 9
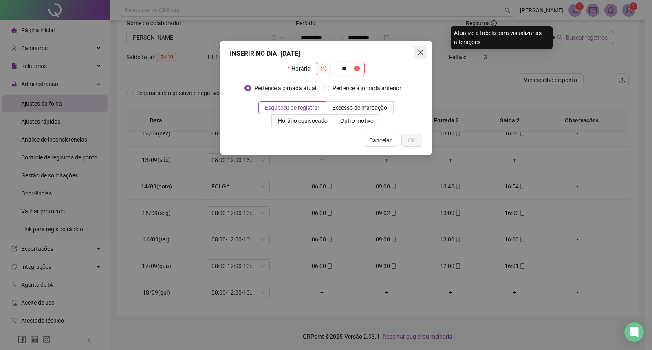
type input "**"
click at [418, 52] on icon "close" at bounding box center [421, 52] width 7 height 7
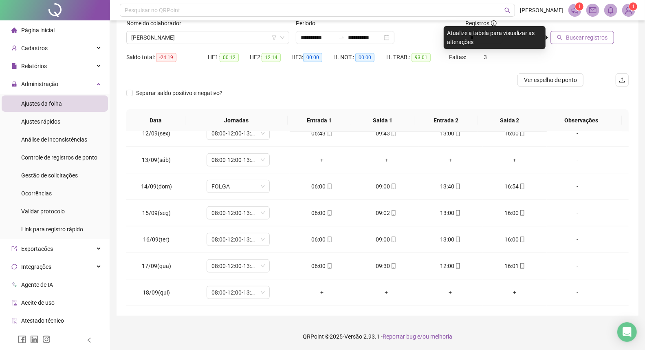
click at [592, 38] on span "Buscar registros" at bounding box center [587, 37] width 42 height 9
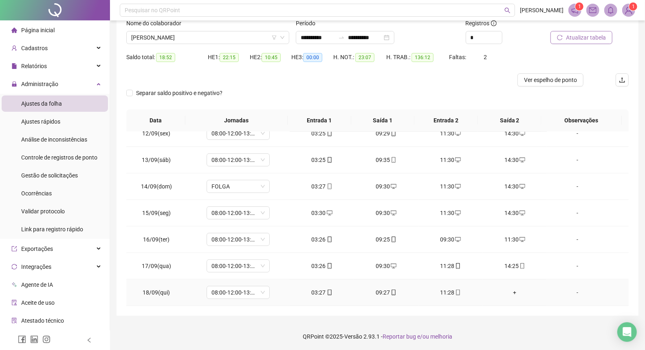
click at [508, 292] on div "+" at bounding box center [515, 292] width 51 height 9
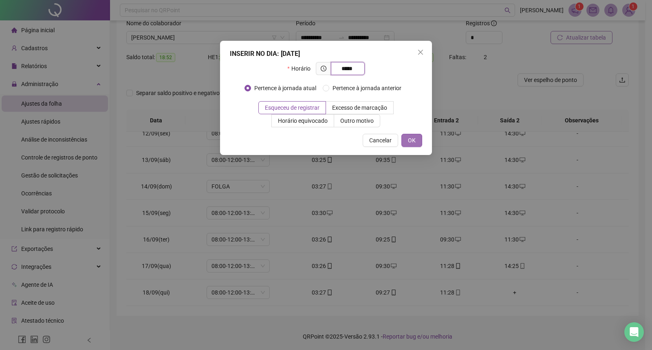
type input "*****"
click at [404, 139] on button "OK" at bounding box center [412, 140] width 21 height 13
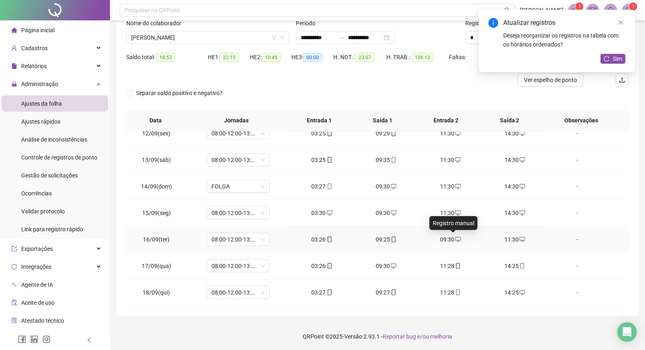
click at [455, 239] on icon "desktop" at bounding box center [458, 239] width 6 height 6
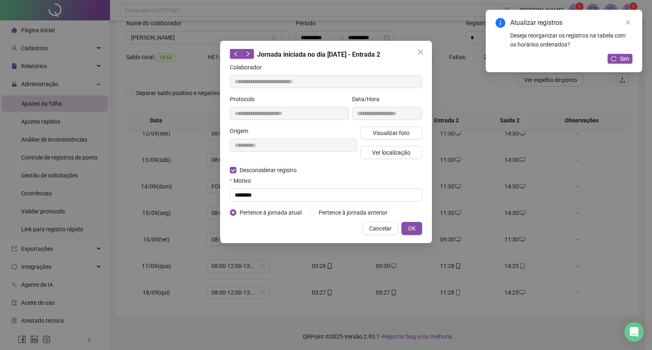
type input "**********"
click at [251, 194] on input "text" at bounding box center [326, 194] width 192 height 13
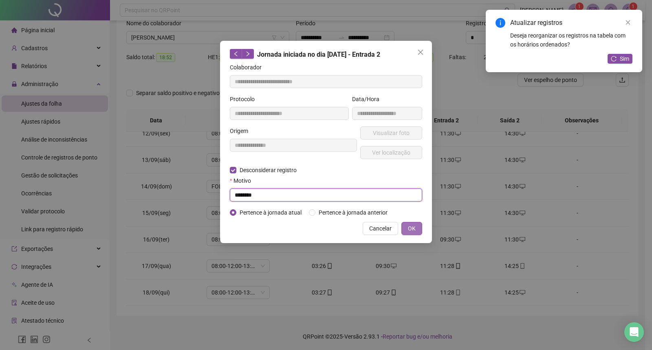
type input "********"
click at [409, 229] on span "OK" at bounding box center [412, 228] width 8 height 9
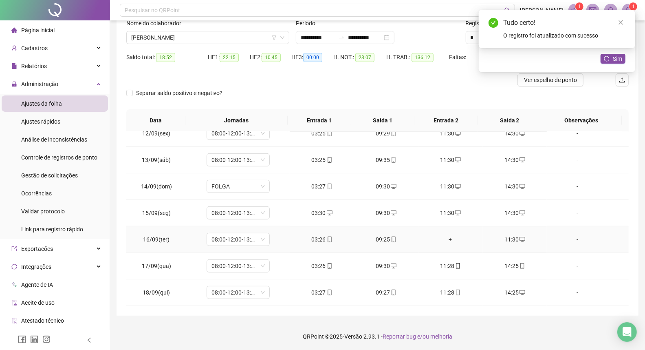
click at [506, 241] on div "11:30" at bounding box center [515, 239] width 51 height 9
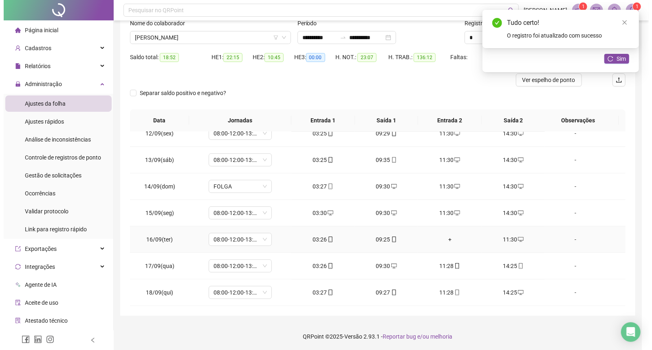
type input "**********"
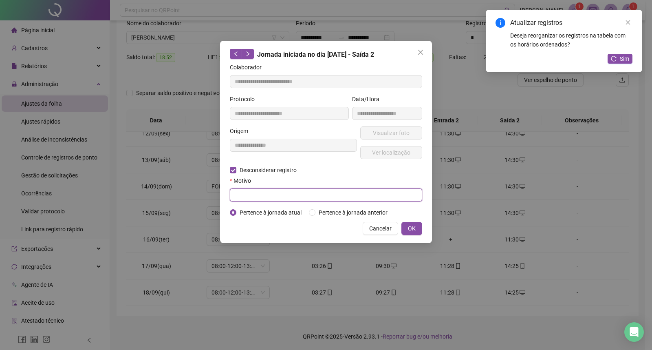
click at [260, 192] on input "text" at bounding box center [326, 194] width 192 height 13
type input "********"
click at [414, 233] on span "OK" at bounding box center [412, 228] width 8 height 9
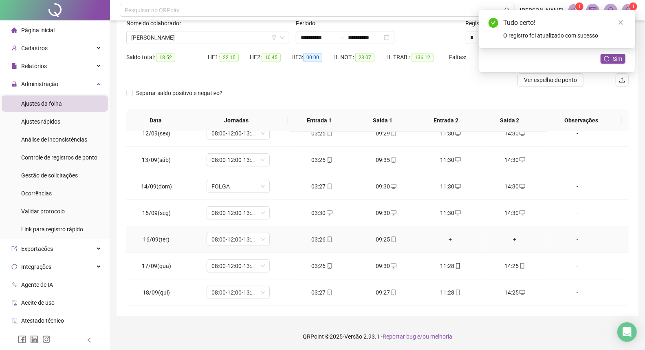
click at [446, 237] on div "+" at bounding box center [450, 239] width 51 height 9
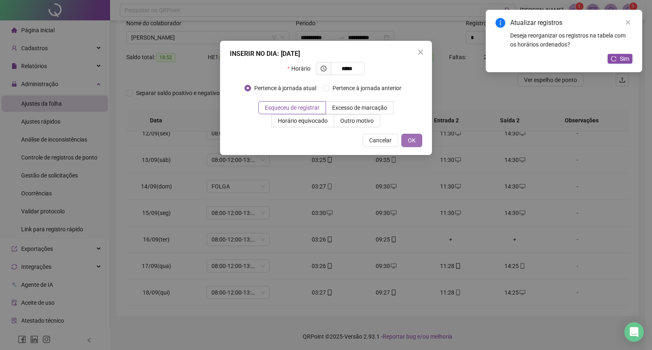
type input "*****"
click at [413, 145] on button "OK" at bounding box center [412, 140] width 21 height 13
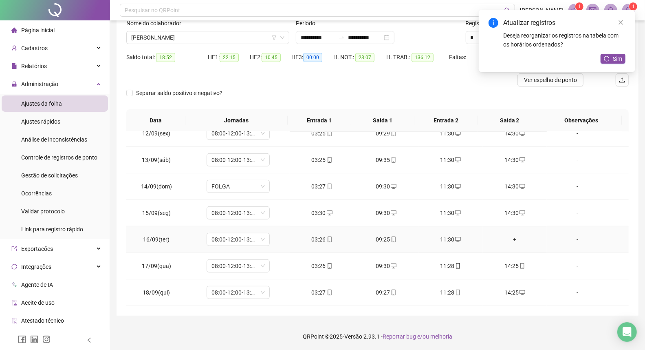
click at [507, 239] on div "+" at bounding box center [515, 239] width 51 height 9
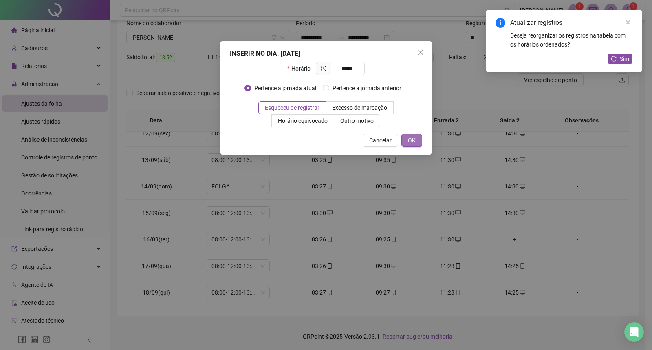
type input "*****"
click at [418, 141] on button "OK" at bounding box center [412, 140] width 21 height 13
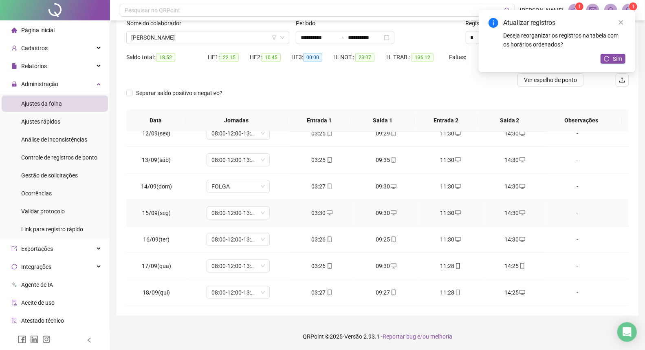
scroll to position [258, 0]
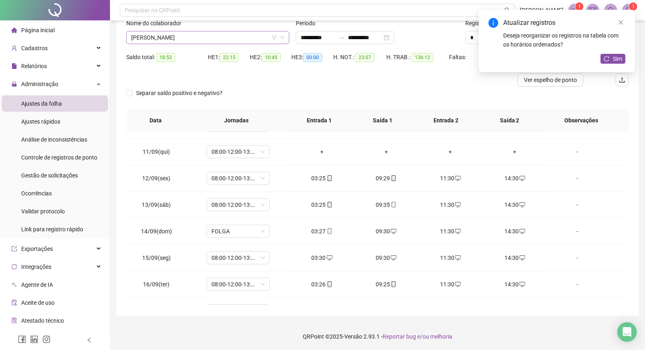
click at [235, 38] on span "[PERSON_NAME]" at bounding box center [207, 37] width 153 height 12
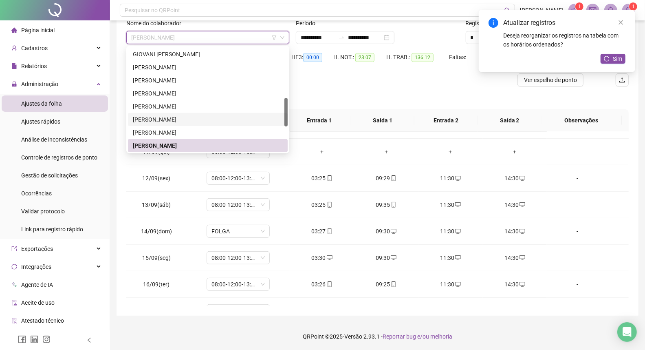
scroll to position [228, 0]
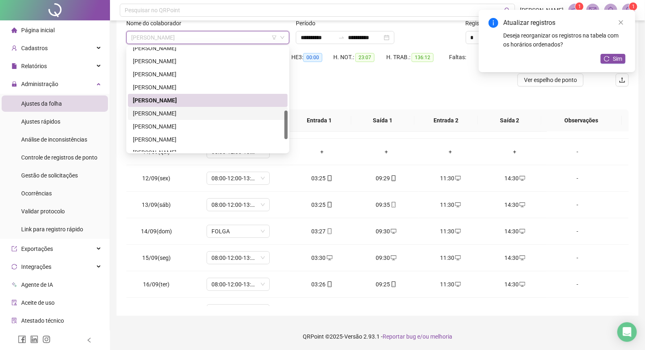
click at [168, 113] on div "[PERSON_NAME]" at bounding box center [208, 113] width 150 height 9
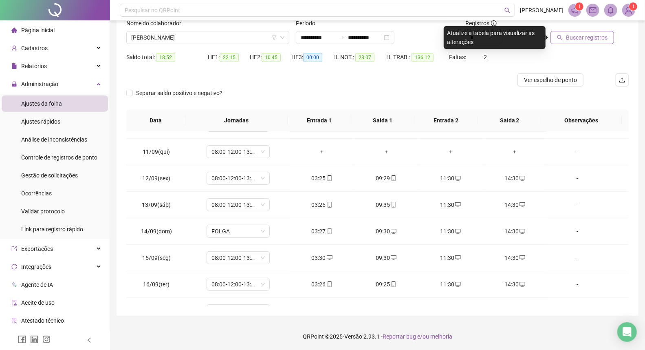
click at [572, 36] on span "Buscar registros" at bounding box center [587, 37] width 42 height 9
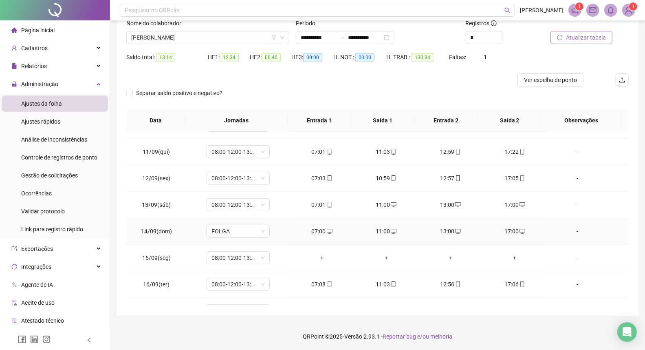
scroll to position [303, 0]
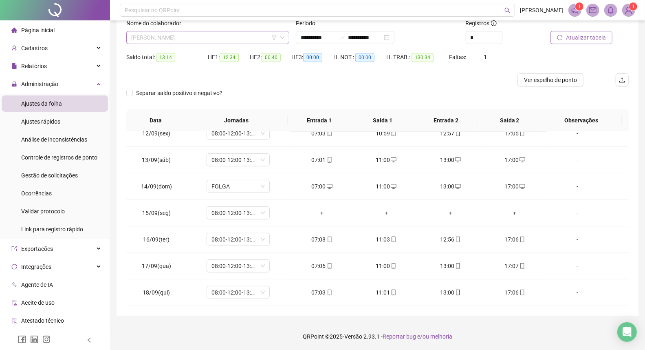
click at [221, 38] on span "[PERSON_NAME]" at bounding box center [207, 37] width 153 height 12
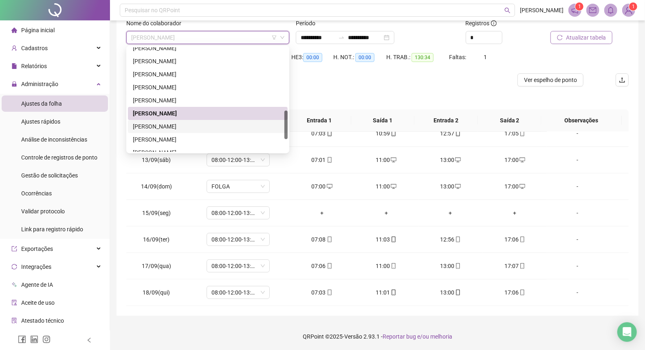
click at [184, 125] on div "[PERSON_NAME]" at bounding box center [208, 126] width 150 height 9
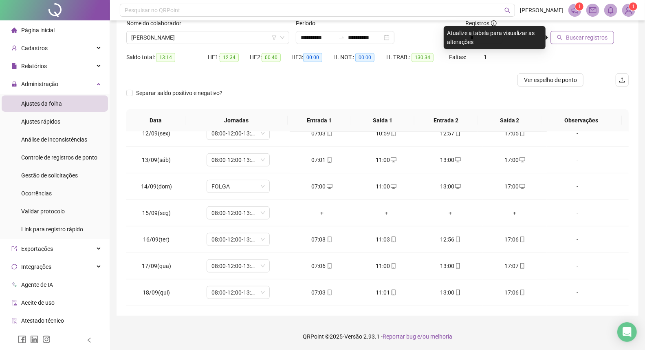
click at [571, 35] on span "Buscar registros" at bounding box center [587, 37] width 42 height 9
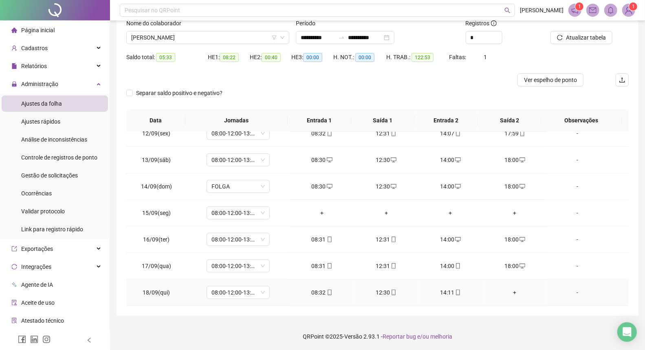
click at [507, 290] on div "+" at bounding box center [515, 292] width 51 height 9
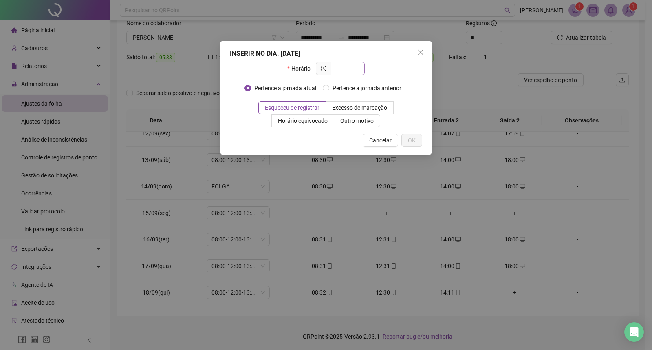
click at [351, 69] on input "text" at bounding box center [347, 68] width 22 height 9
type input "*****"
click at [413, 139] on span "OK" at bounding box center [412, 140] width 8 height 9
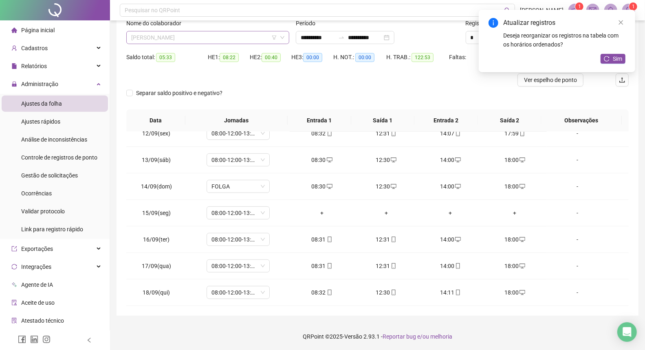
click at [234, 37] on span "[PERSON_NAME]" at bounding box center [207, 37] width 153 height 12
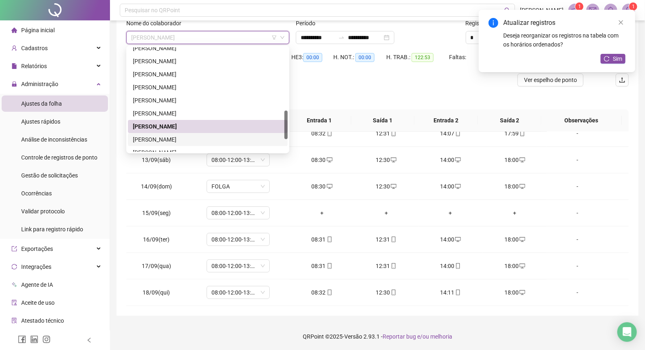
click at [161, 139] on div "[PERSON_NAME]" at bounding box center [208, 139] width 150 height 9
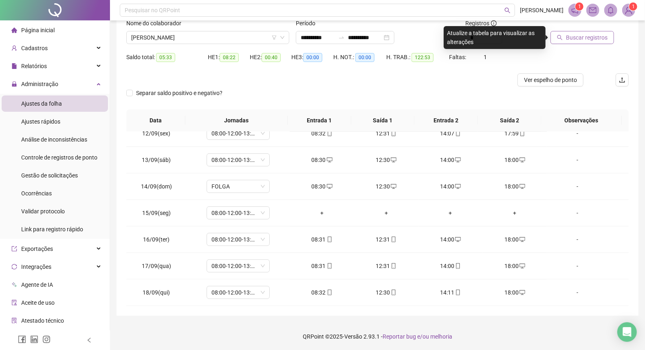
click at [576, 38] on span "Buscar registros" at bounding box center [587, 37] width 42 height 9
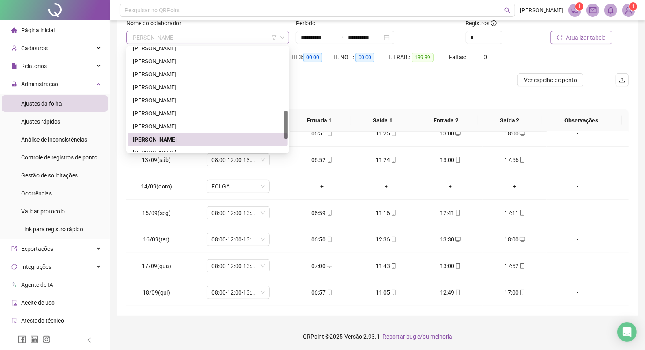
click at [257, 41] on span "[PERSON_NAME]" at bounding box center [207, 37] width 153 height 12
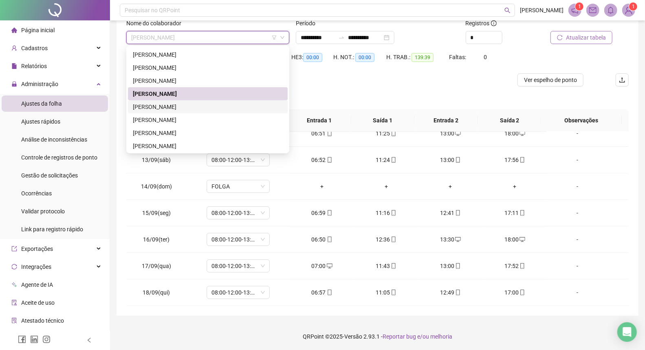
click at [223, 109] on div "[PERSON_NAME]" at bounding box center [208, 106] width 150 height 9
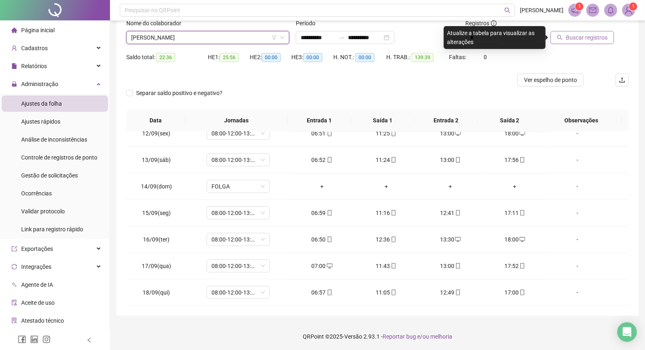
click at [570, 35] on span "Buscar registros" at bounding box center [587, 37] width 42 height 9
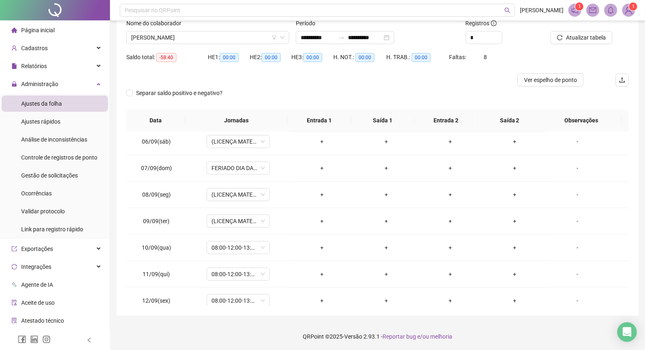
scroll to position [272, 0]
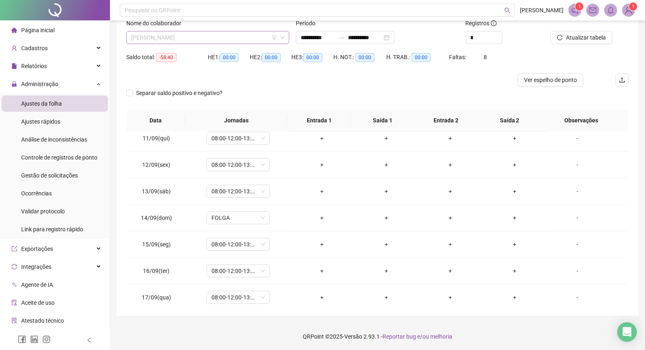
click at [194, 35] on span "[PERSON_NAME]" at bounding box center [207, 37] width 153 height 12
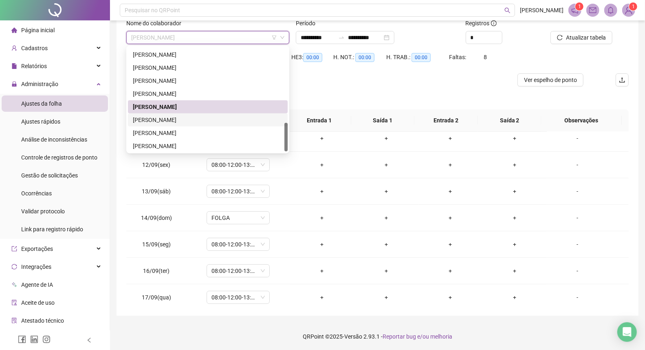
click at [172, 120] on div "[PERSON_NAME]" at bounding box center [208, 119] width 150 height 9
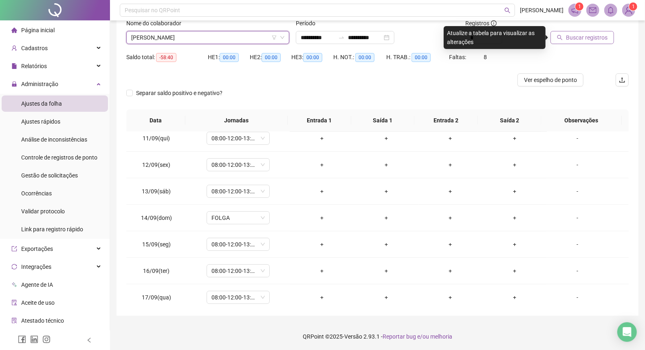
click at [569, 39] on span "Buscar registros" at bounding box center [587, 37] width 42 height 9
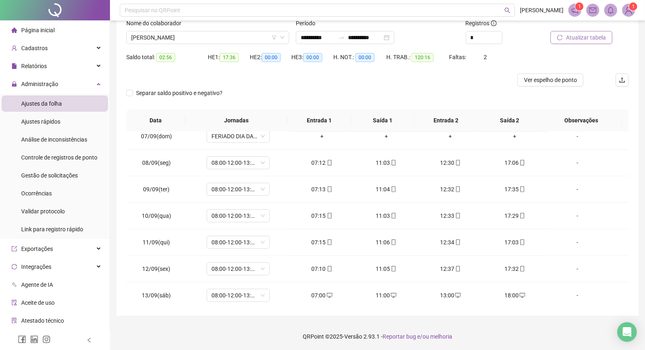
scroll to position [303, 0]
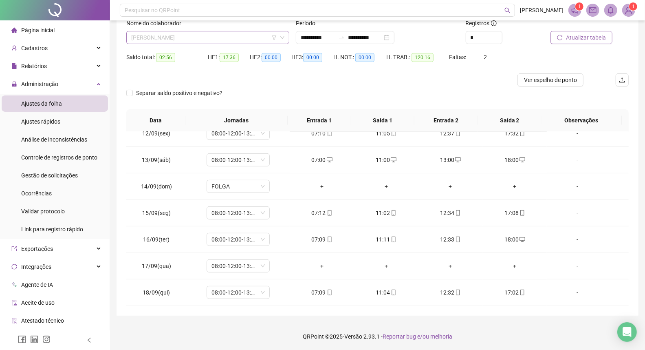
click at [255, 33] on span "[PERSON_NAME]" at bounding box center [207, 37] width 153 height 12
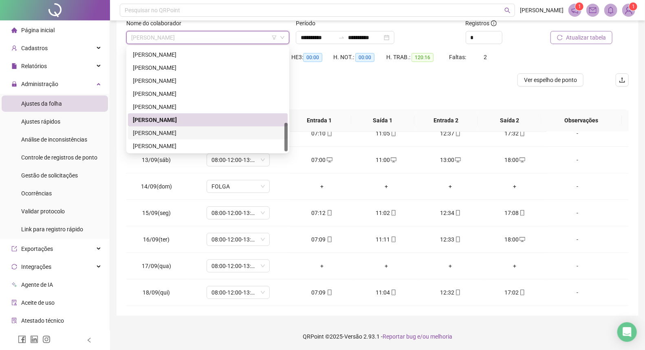
click at [190, 134] on div "[PERSON_NAME]" at bounding box center [208, 132] width 150 height 9
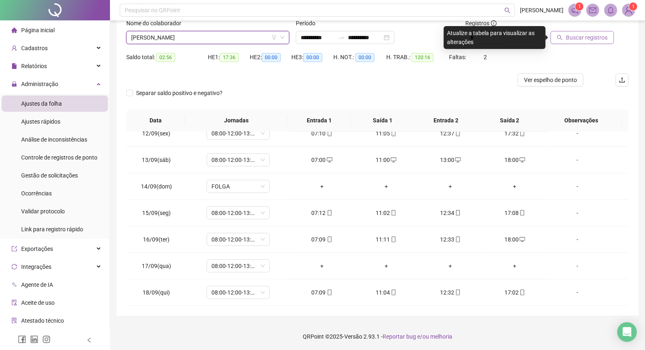
click at [569, 38] on span "Buscar registros" at bounding box center [587, 37] width 42 height 9
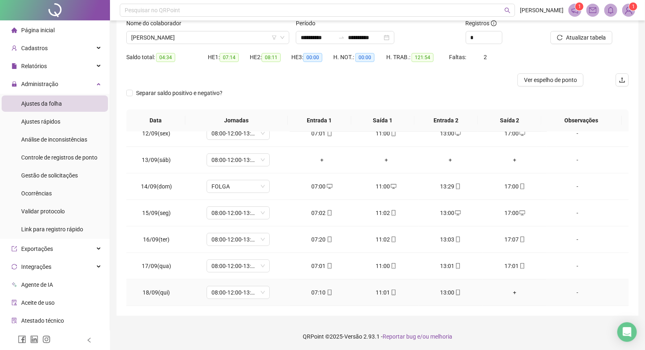
click at [508, 292] on div "+" at bounding box center [515, 292] width 51 height 9
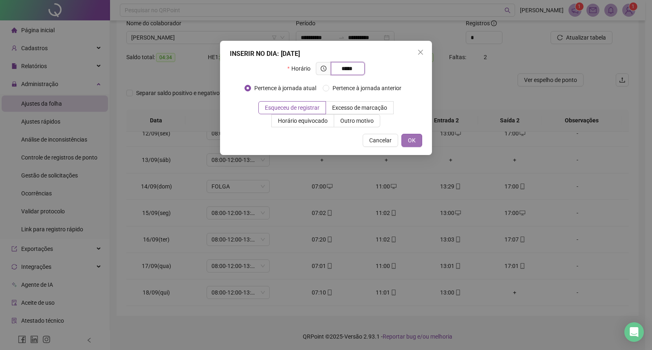
type input "*****"
click at [414, 139] on span "OK" at bounding box center [412, 140] width 8 height 9
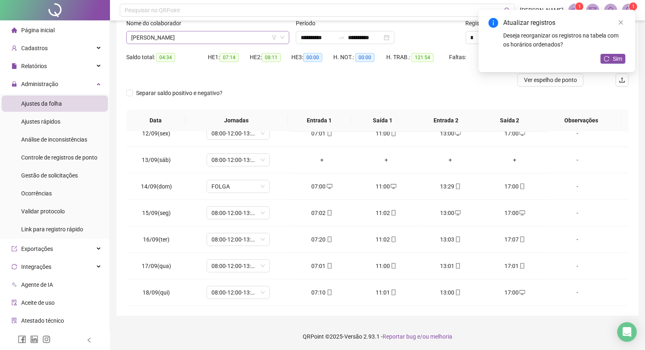
click at [223, 35] on span "[PERSON_NAME]" at bounding box center [207, 37] width 153 height 12
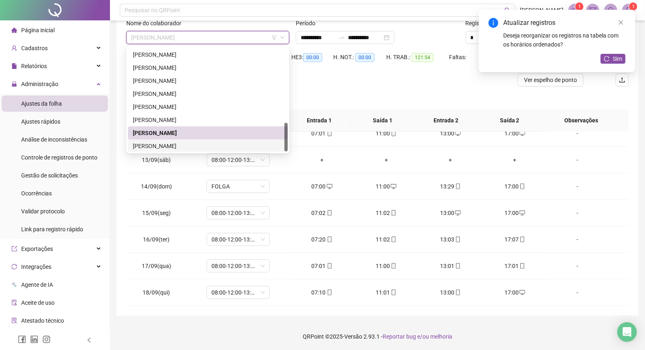
click at [175, 144] on div "[PERSON_NAME]" at bounding box center [208, 145] width 150 height 9
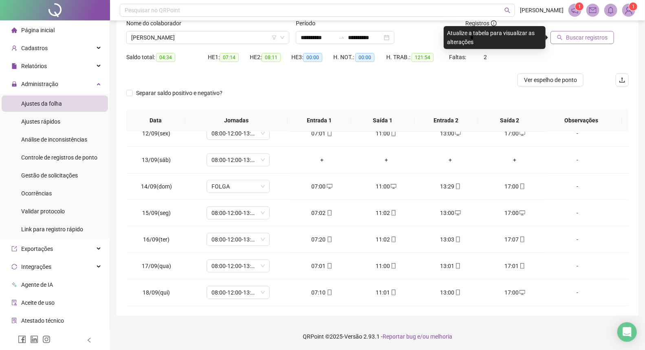
click at [595, 34] on span "Buscar registros" at bounding box center [587, 37] width 42 height 9
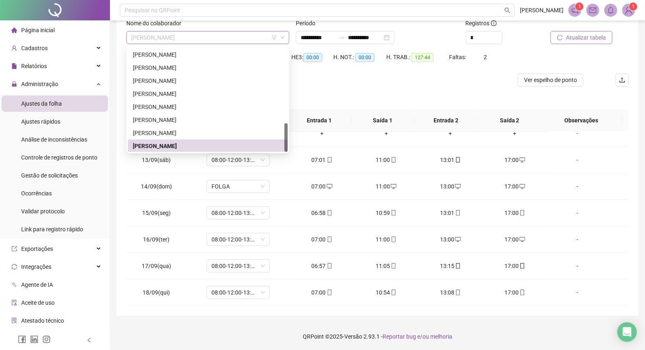
scroll to position [274, 0]
click at [250, 39] on span "[PERSON_NAME]" at bounding box center [207, 37] width 153 height 12
